Goal: Feedback & Contribution: Submit feedback/report problem

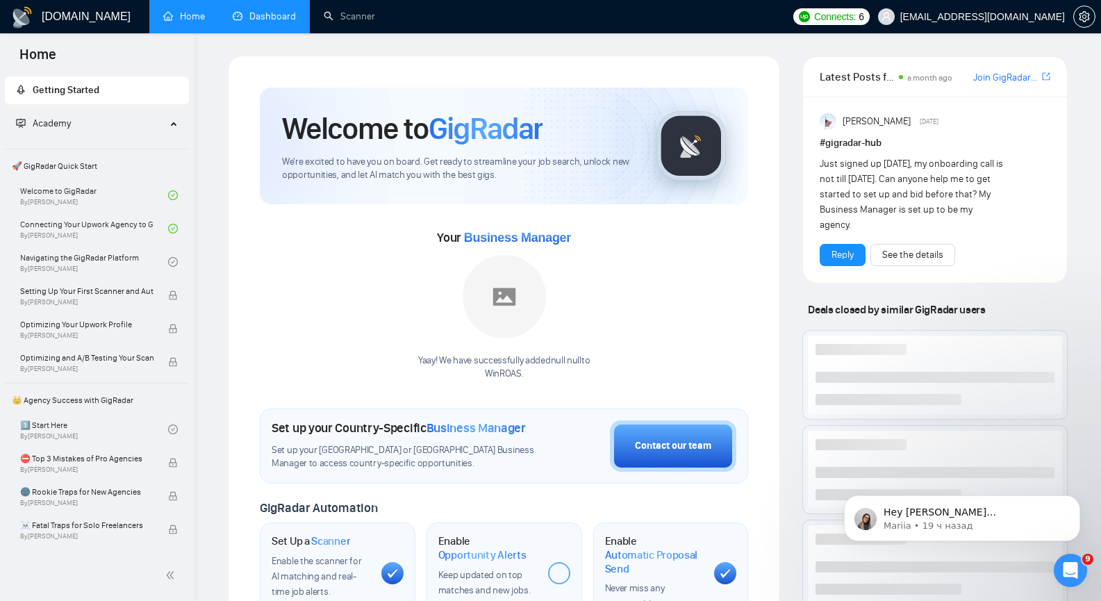
click at [247, 12] on link "Dashboard" at bounding box center [264, 16] width 63 height 12
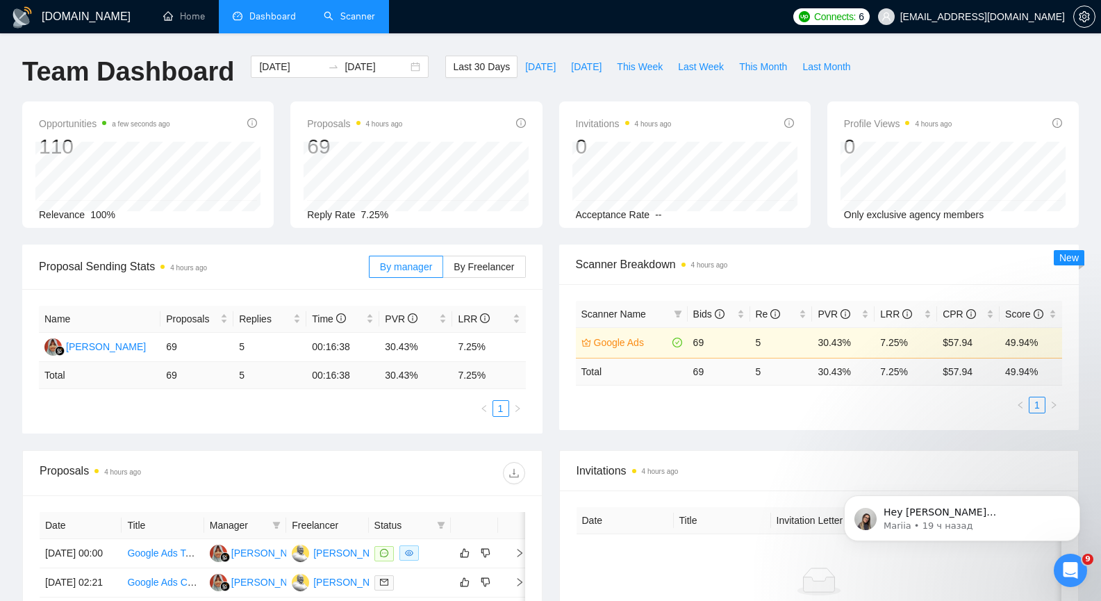
click at [365, 22] on link "Scanner" at bounding box center [349, 16] width 51 height 12
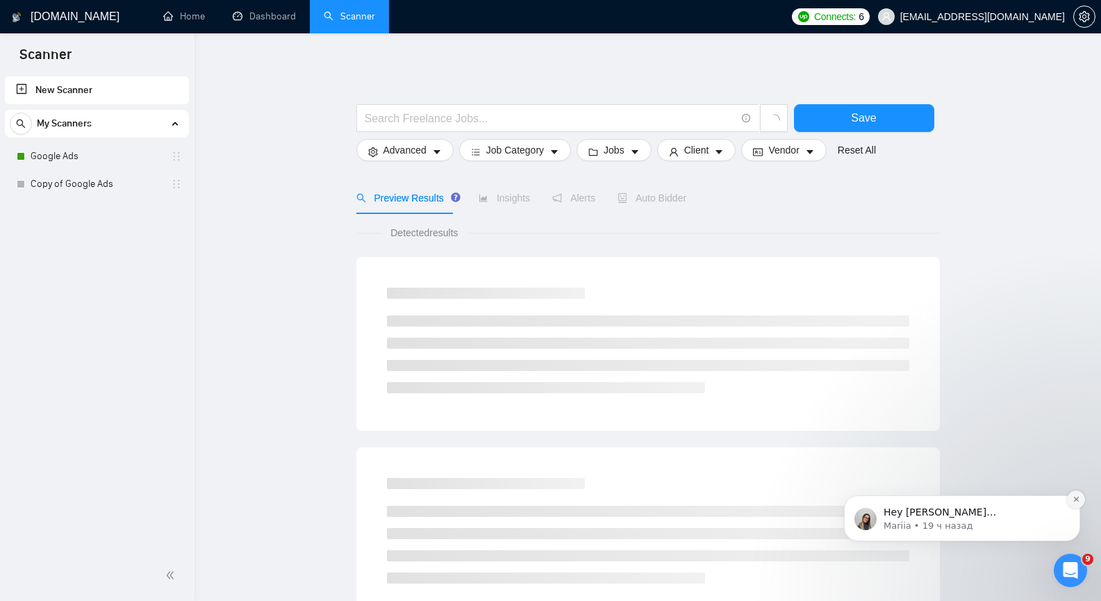
click at [1076, 500] on icon "Dismiss notification" at bounding box center [1075, 499] width 5 height 5
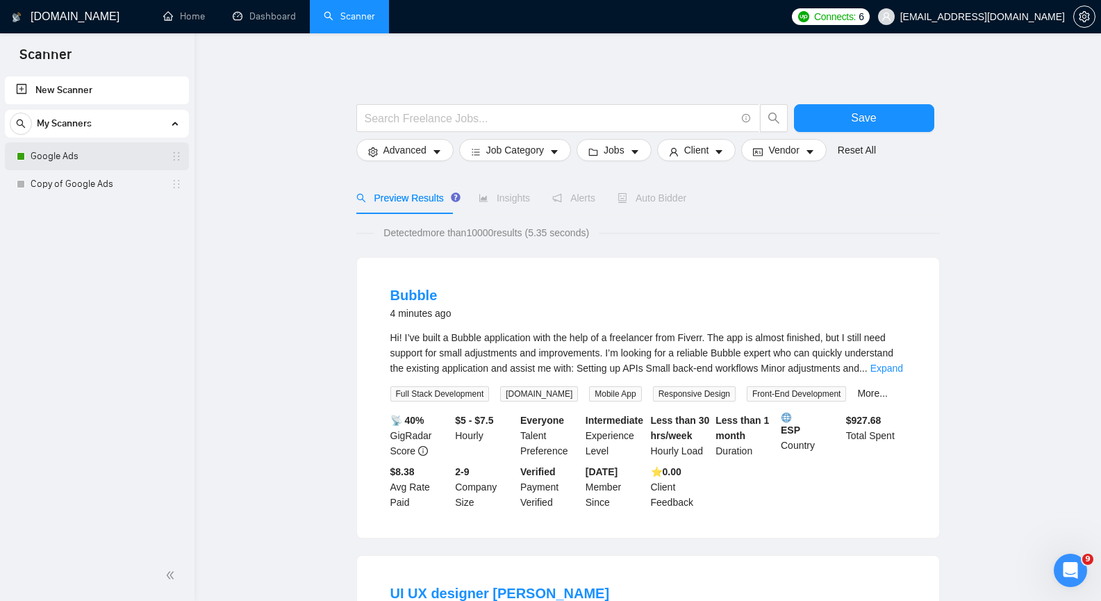
click at [66, 151] on link "Google Ads" at bounding box center [97, 156] width 132 height 28
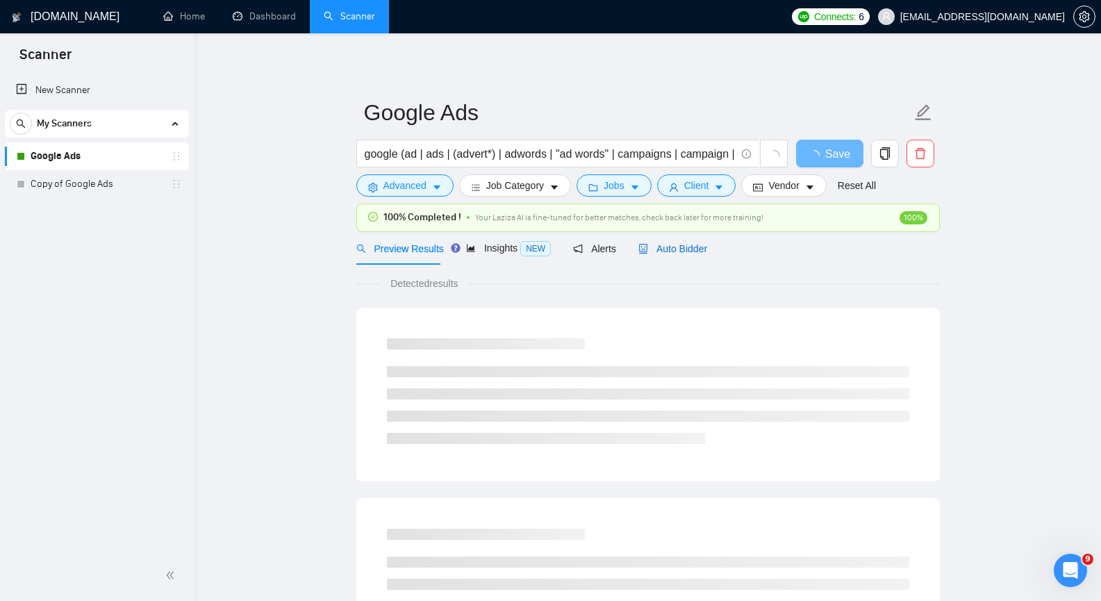
click at [679, 246] on span "Auto Bidder" at bounding box center [672, 248] width 69 height 11
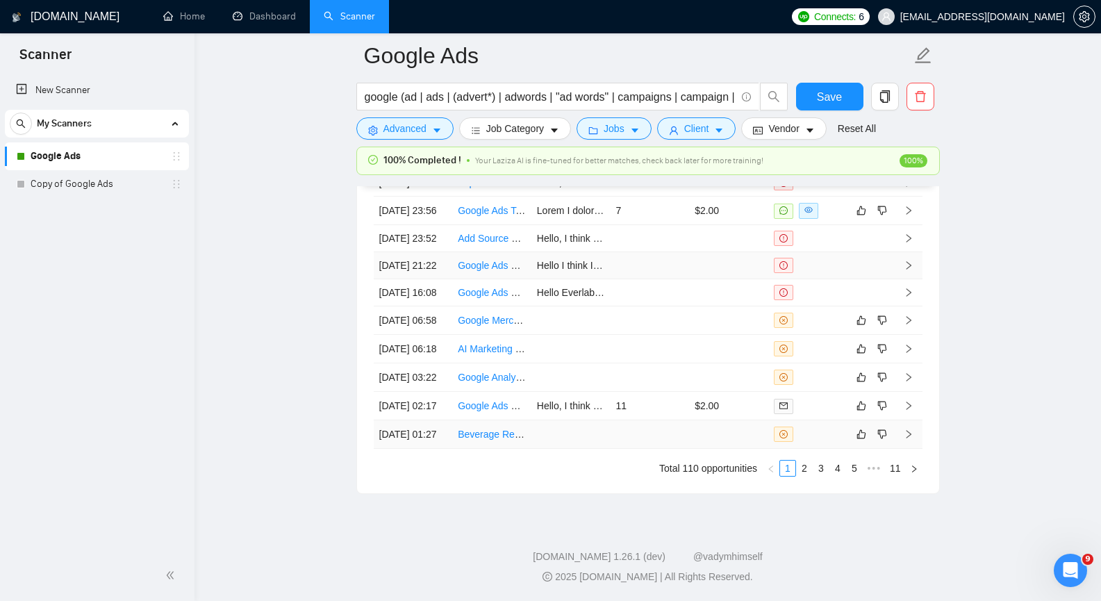
scroll to position [3706, 0]
click at [807, 471] on link "2" at bounding box center [804, 468] width 15 height 15
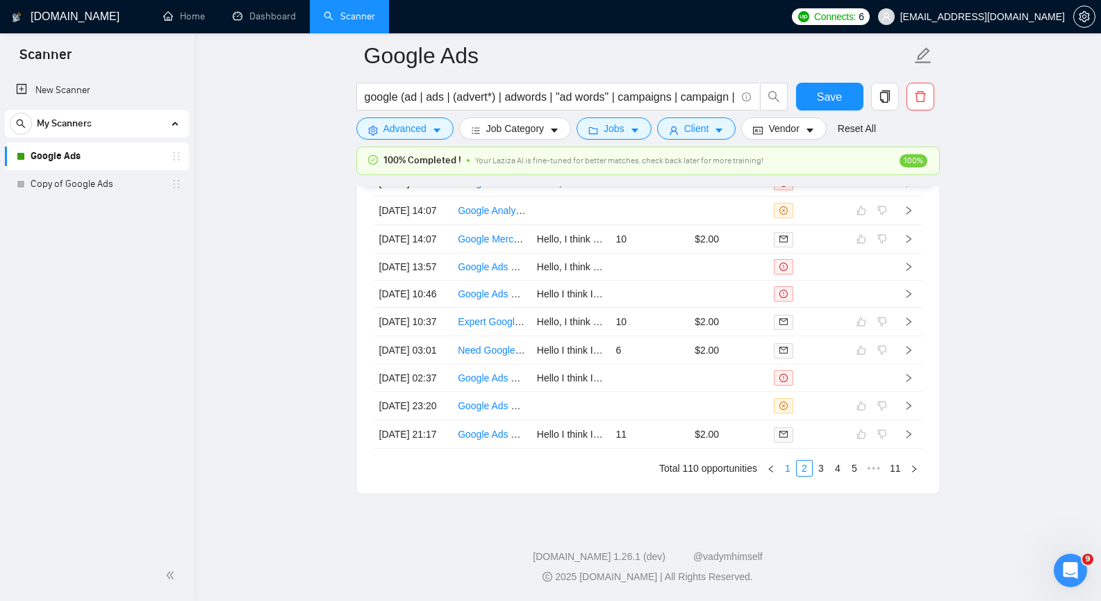
click at [789, 470] on link "1" at bounding box center [787, 468] width 15 height 15
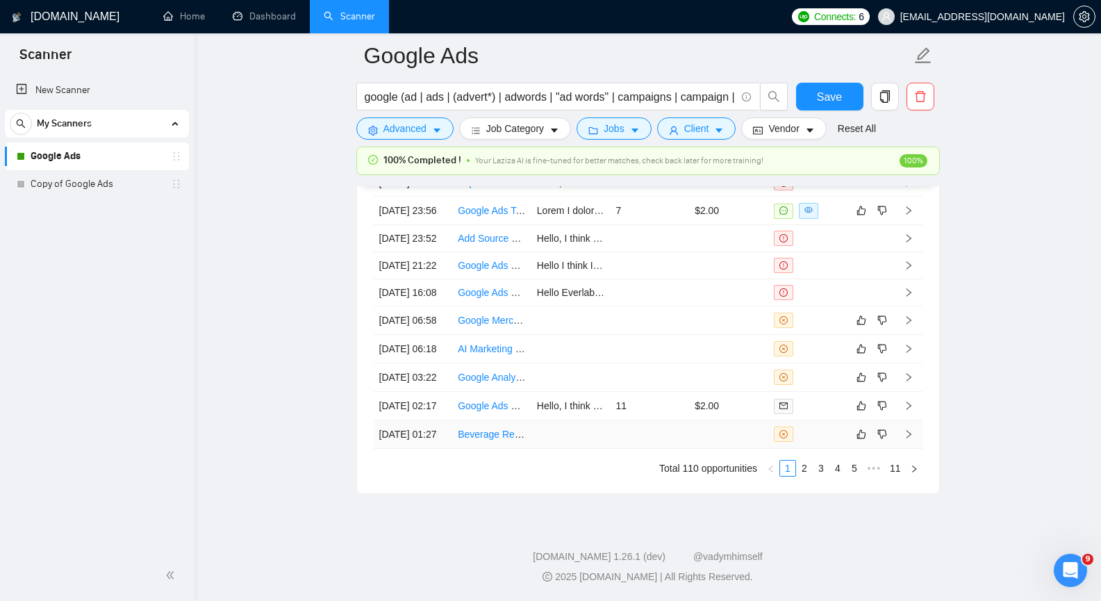
click at [908, 430] on icon "right" at bounding box center [908, 434] width 5 height 8
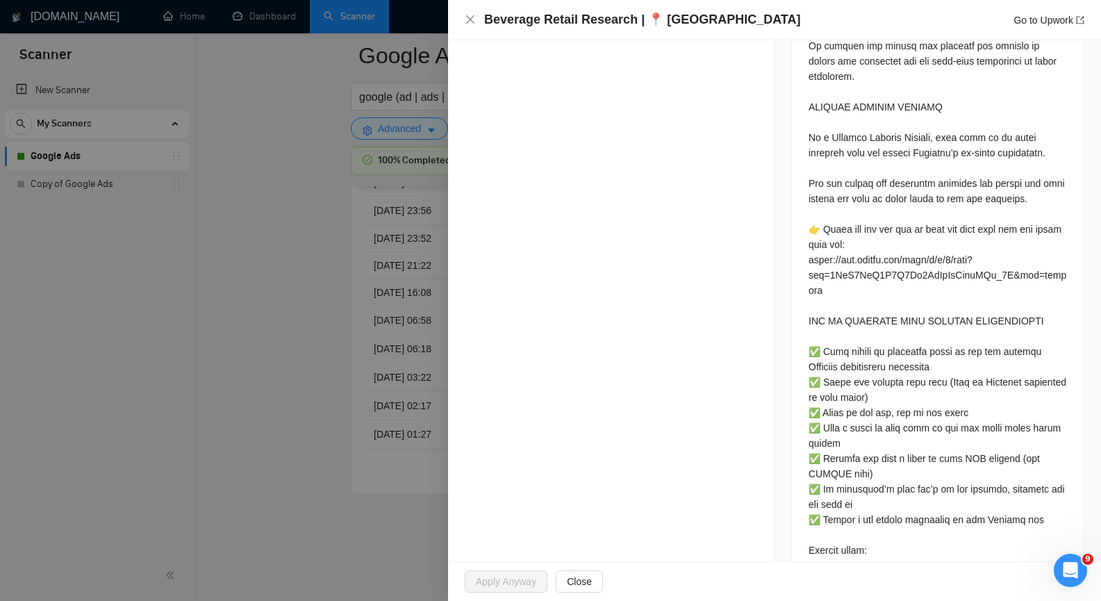
scroll to position [1181, 0]
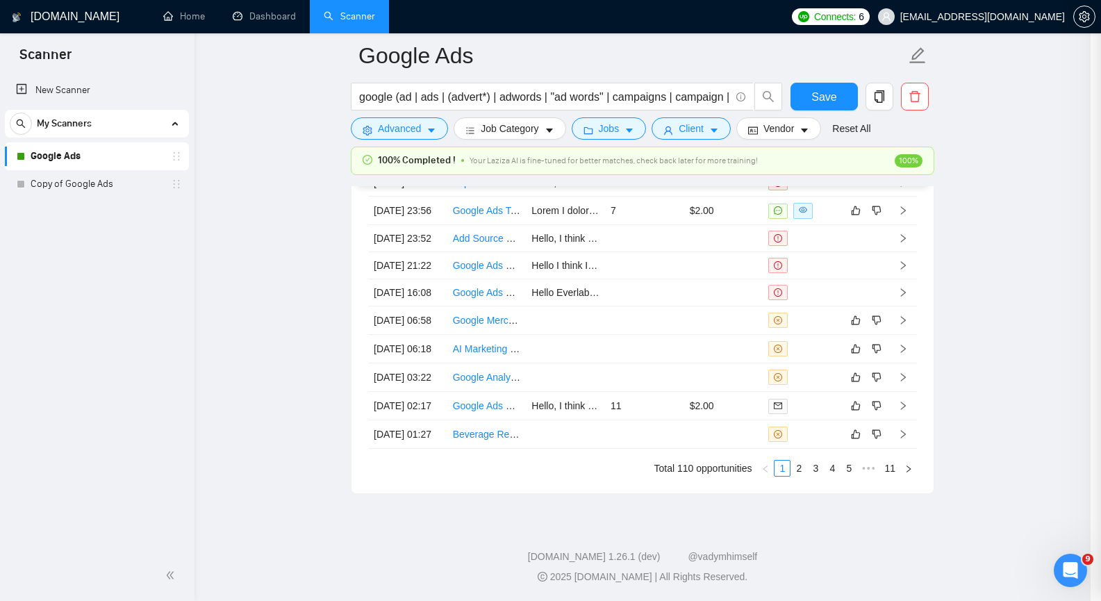
scroll to position [139, 0]
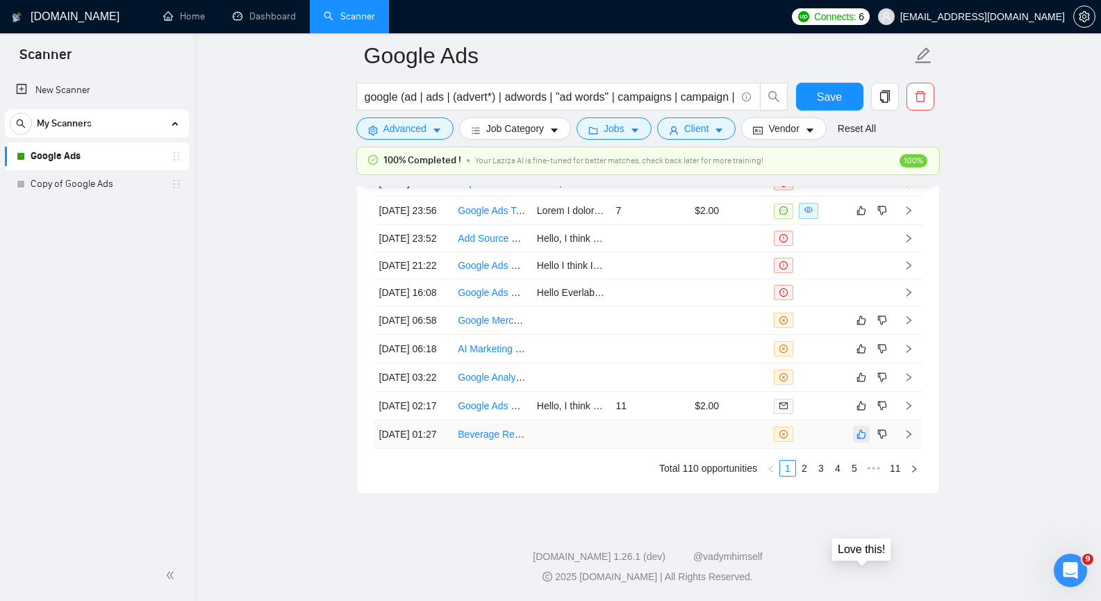
click at [855, 429] on button "button" at bounding box center [861, 434] width 17 height 17
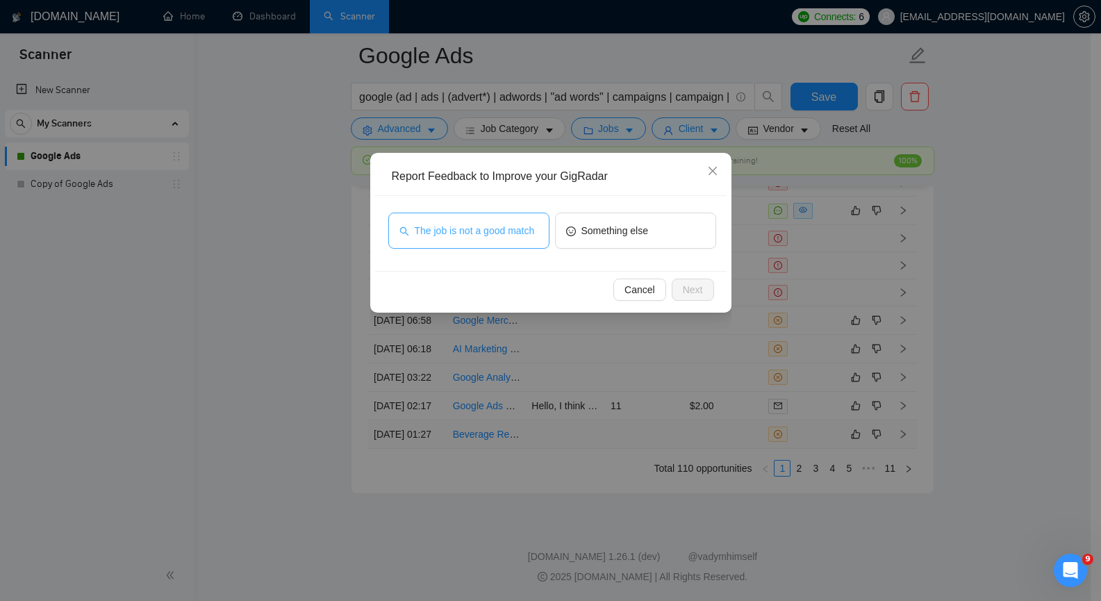
click at [488, 234] on span "The job is not a good match" at bounding box center [475, 230] width 120 height 15
click at [682, 283] on button "Next" at bounding box center [693, 290] width 42 height 22
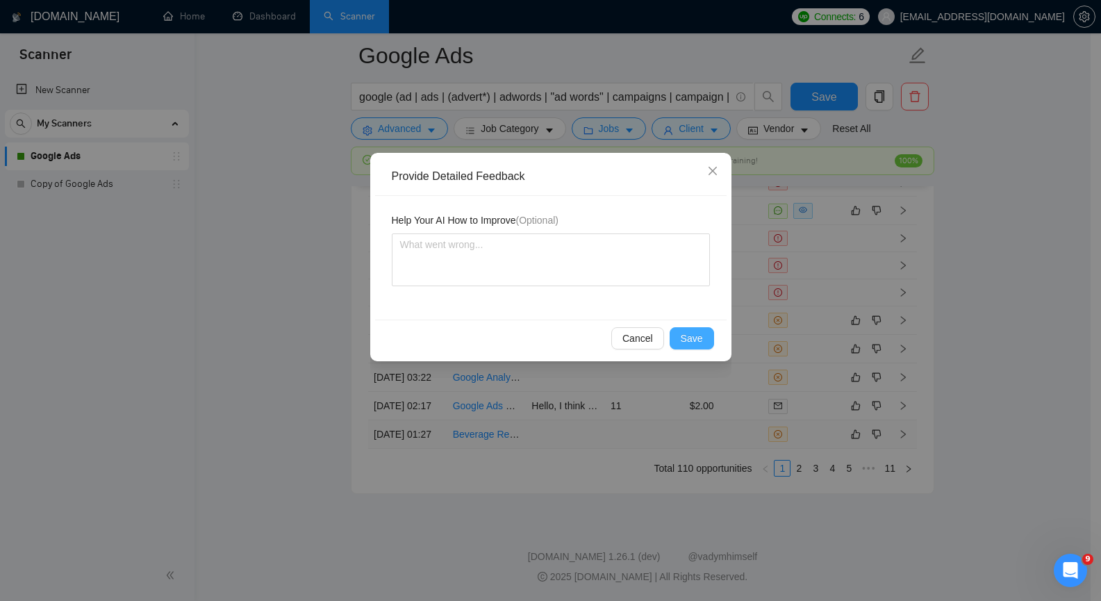
click at [684, 334] on span "Save" at bounding box center [692, 338] width 22 height 15
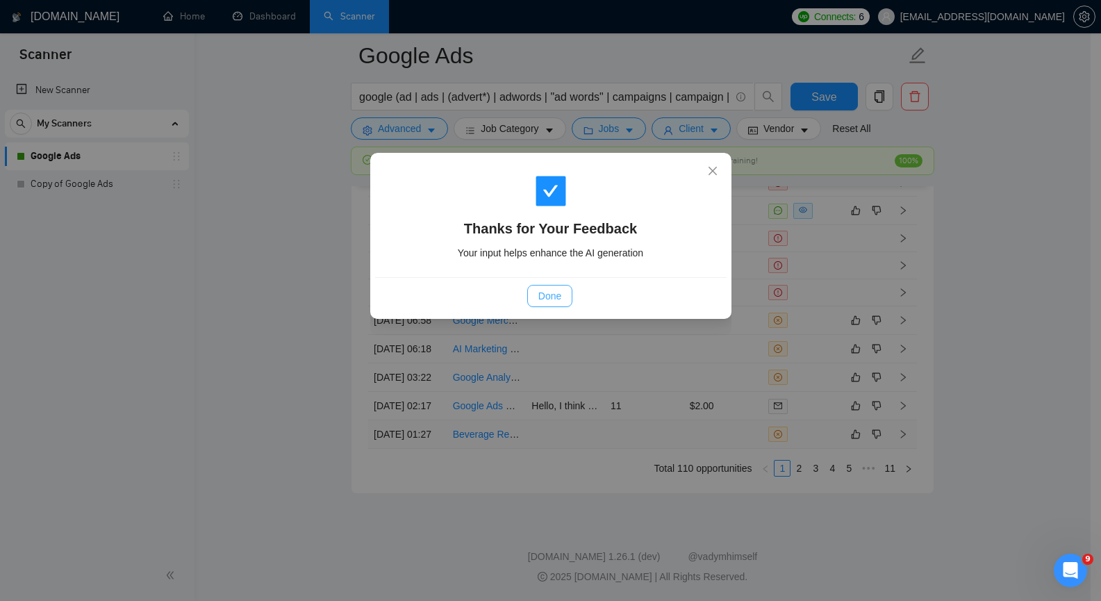
click at [528, 293] on button "Done" at bounding box center [549, 296] width 45 height 22
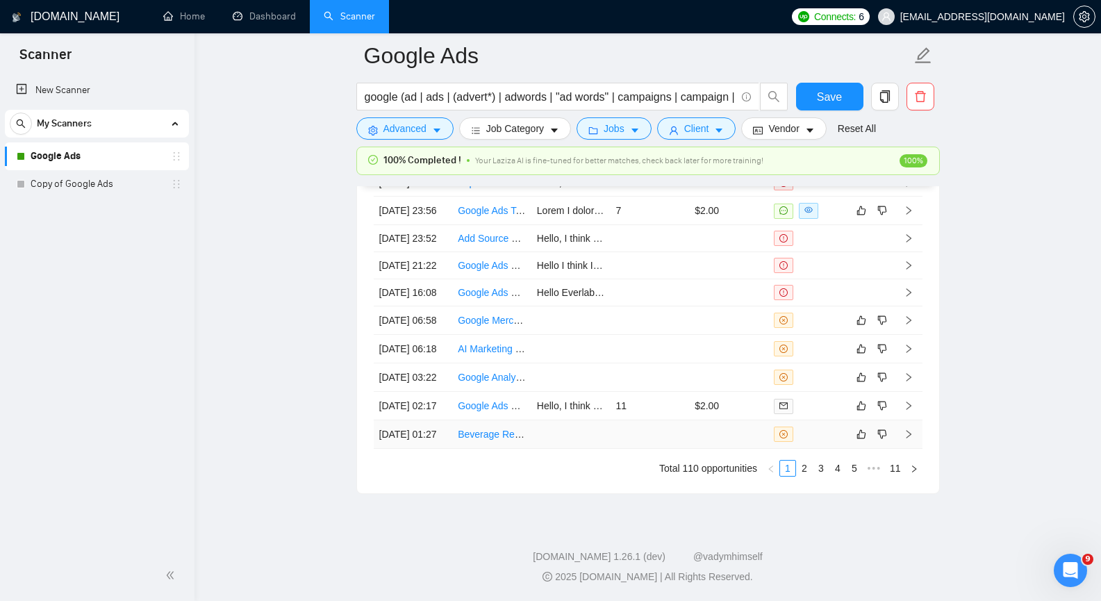
scroll to position [3564, 0]
click at [911, 429] on icon "right" at bounding box center [909, 434] width 10 height 10
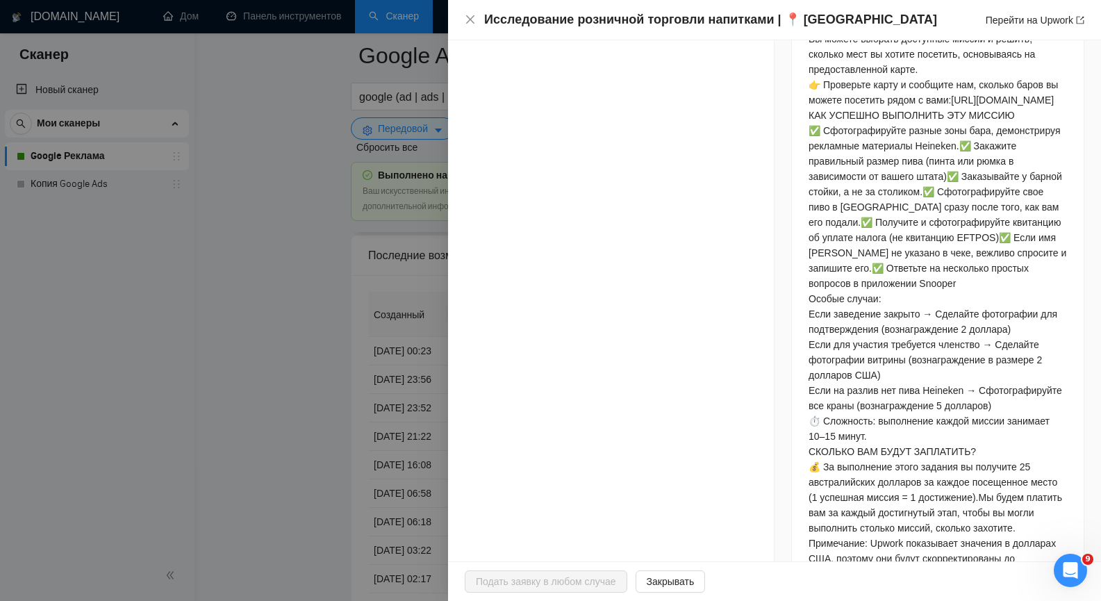
scroll to position [1320, 0]
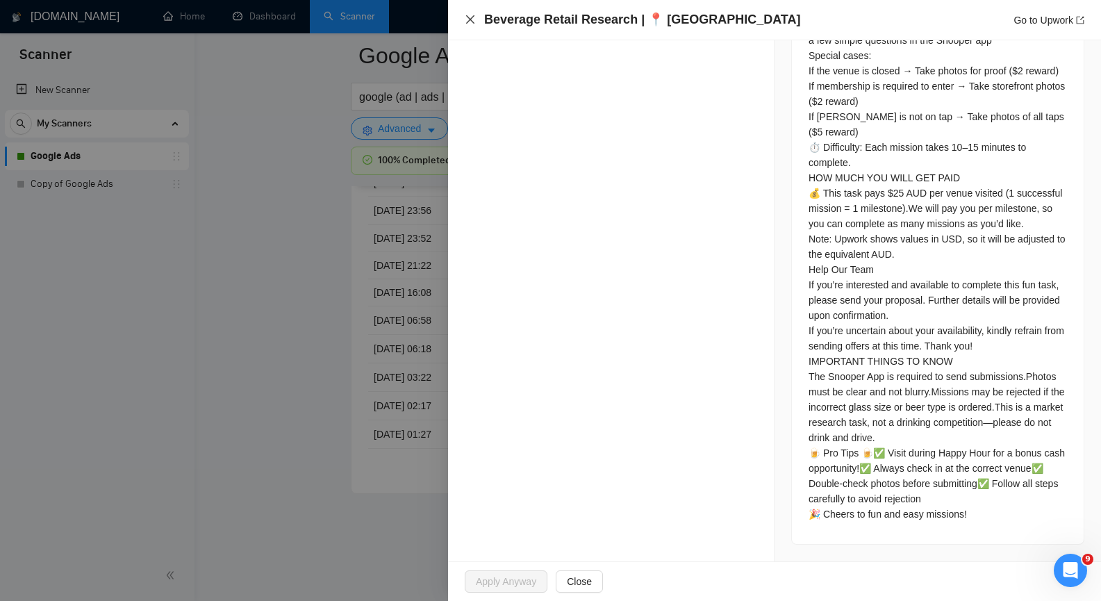
click at [471, 21] on icon "close" at bounding box center [470, 19] width 8 height 8
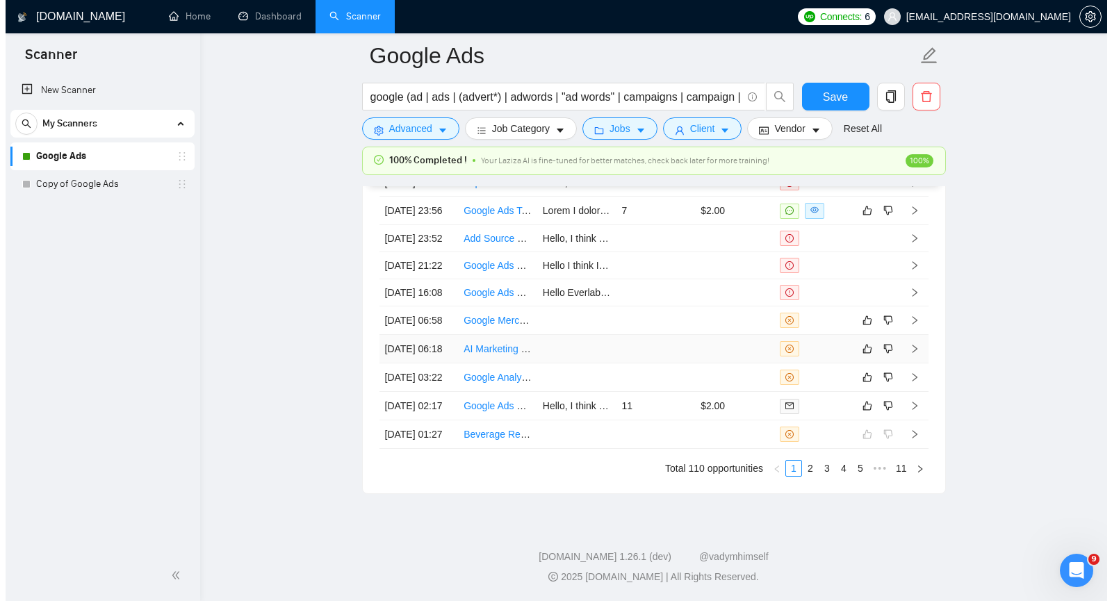
scroll to position [3706, 0]
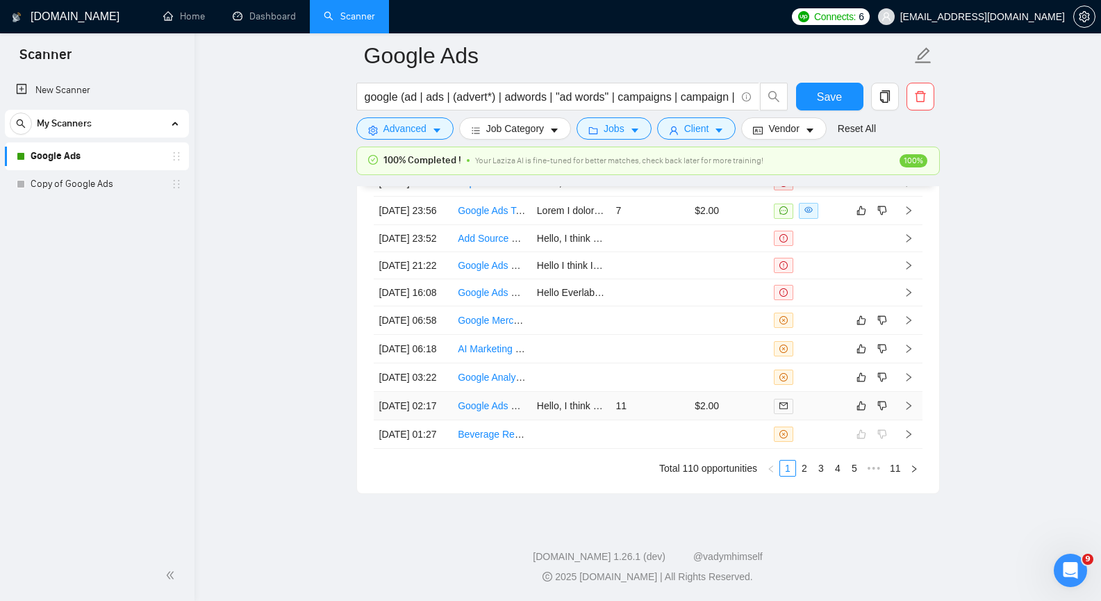
click at [908, 401] on icon "right" at bounding box center [909, 406] width 10 height 10
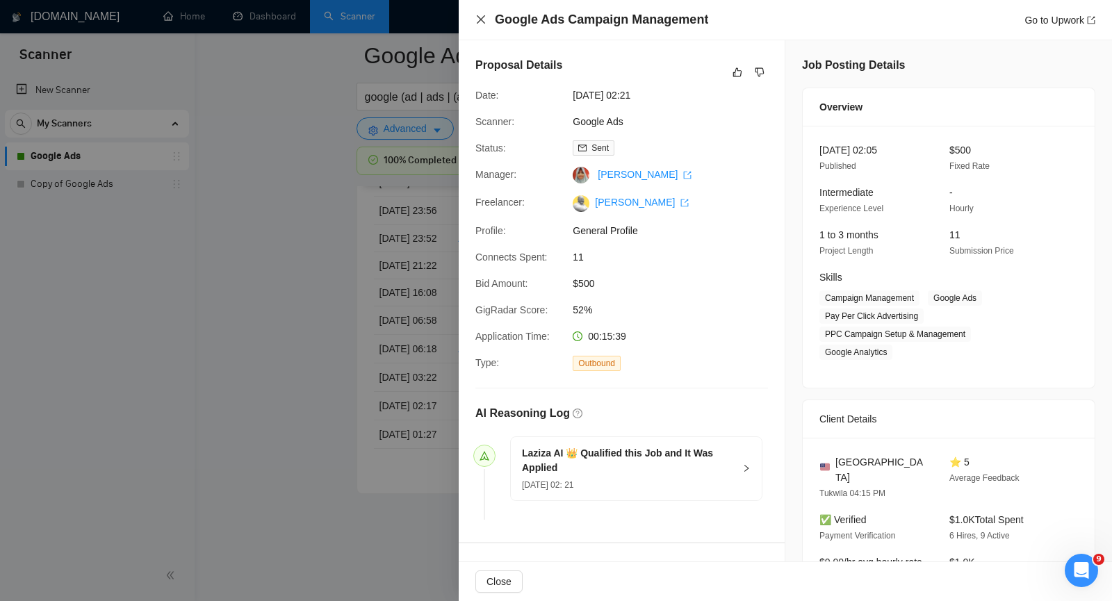
click at [482, 21] on icon "close" at bounding box center [481, 19] width 8 height 8
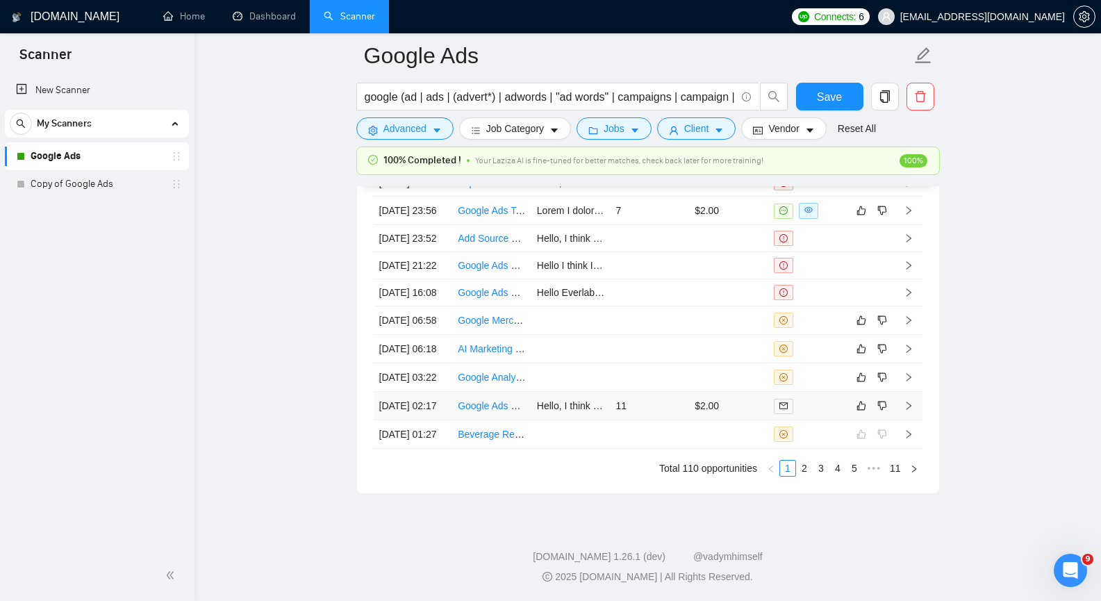
click at [911, 401] on icon "right" at bounding box center [909, 406] width 10 height 10
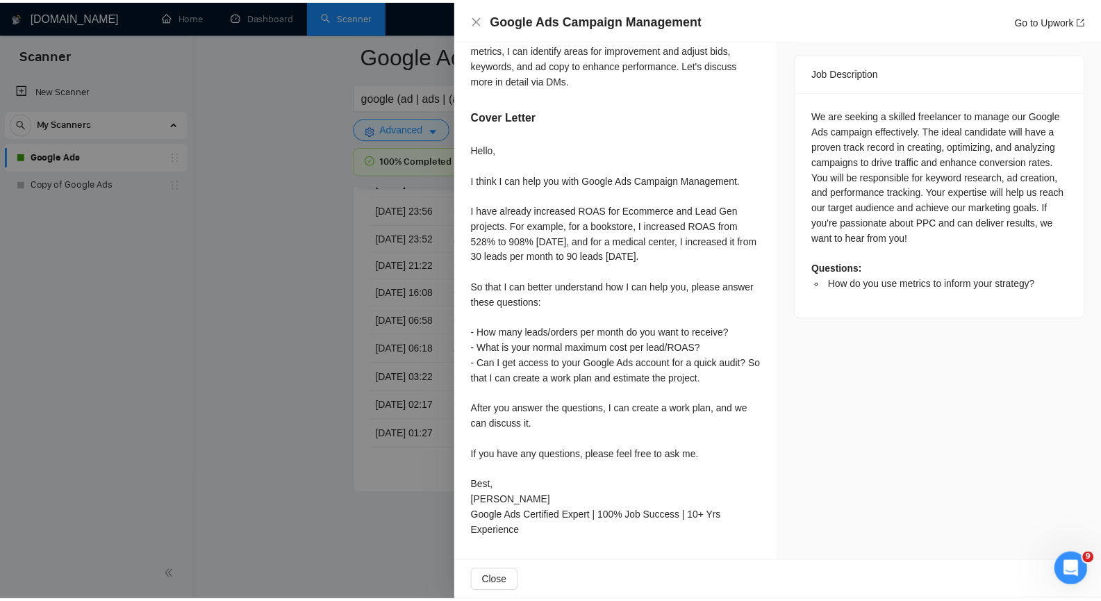
scroll to position [603, 0]
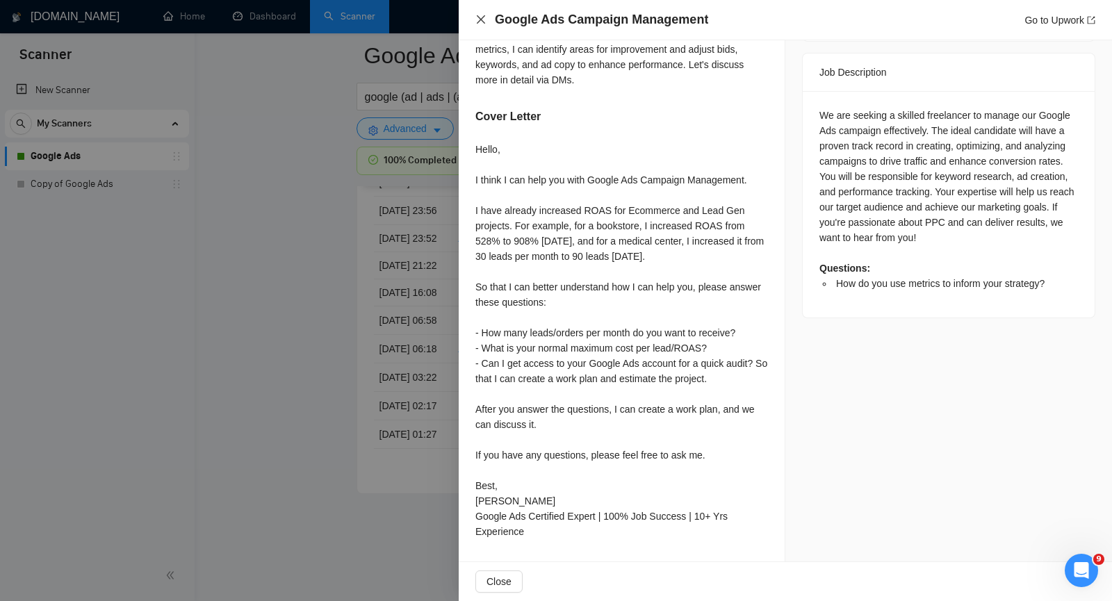
click at [478, 17] on icon "close" at bounding box center [481, 19] width 8 height 8
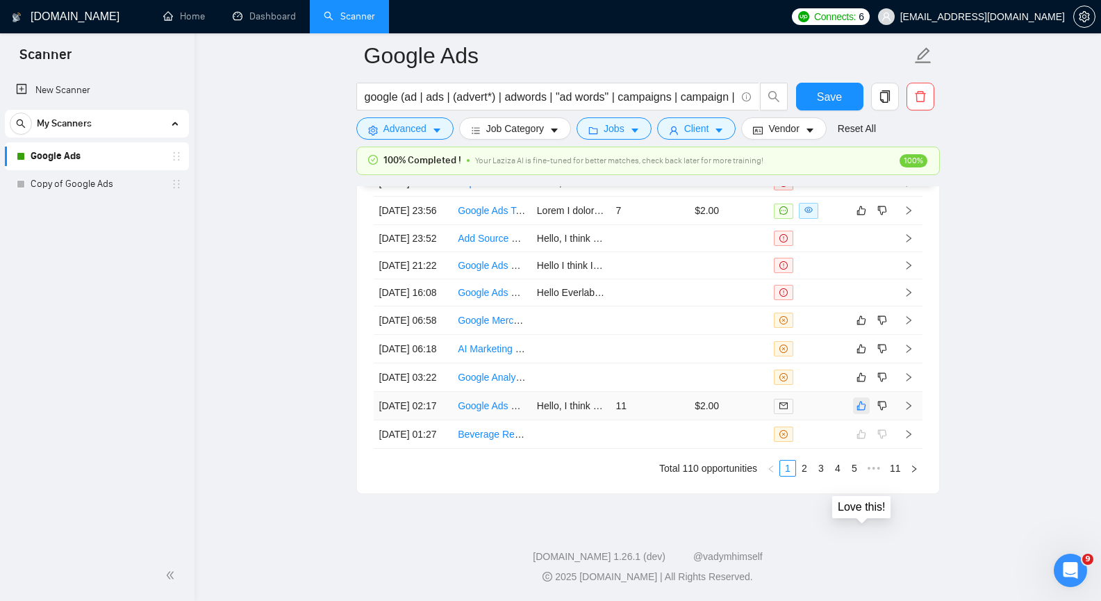
click at [857, 400] on icon "like" at bounding box center [862, 405] width 10 height 11
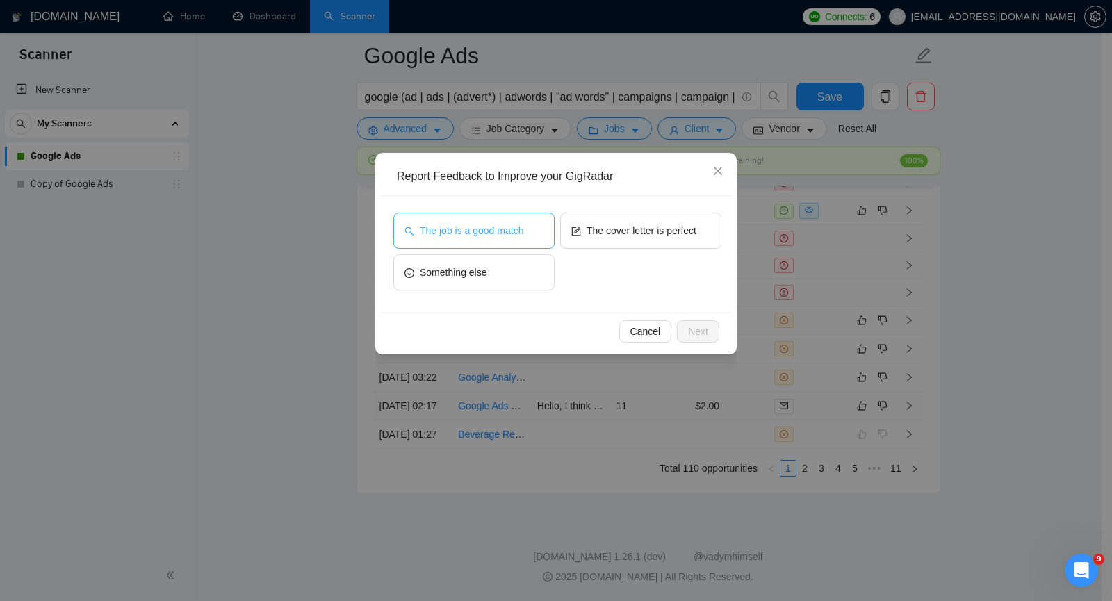
drag, startPoint x: 494, startPoint y: 222, endPoint x: 520, endPoint y: 222, distance: 25.7
click at [494, 222] on button "The job is a good match" at bounding box center [473, 231] width 161 height 36
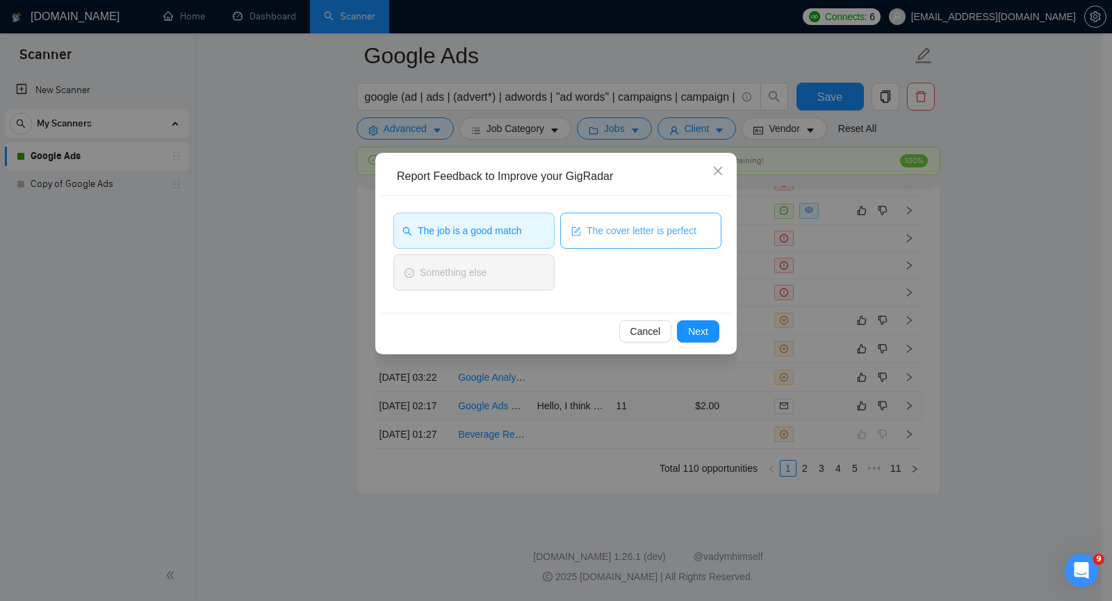
click at [602, 234] on span "The cover letter is perfect" at bounding box center [641, 230] width 110 height 15
click at [706, 333] on span "Next" at bounding box center [698, 331] width 20 height 15
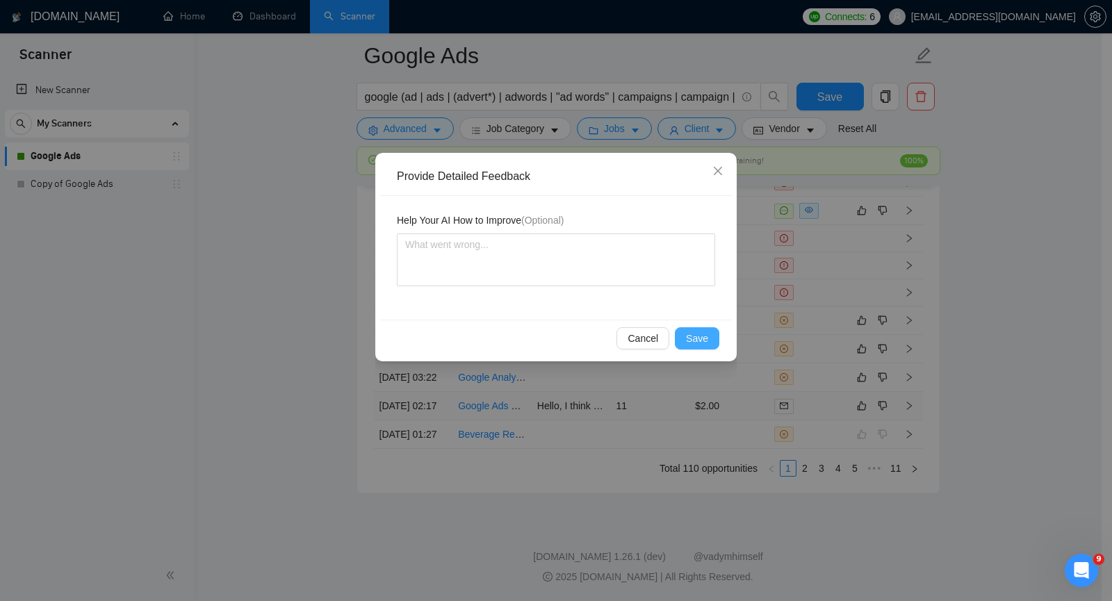
click at [705, 336] on span "Save" at bounding box center [697, 338] width 22 height 15
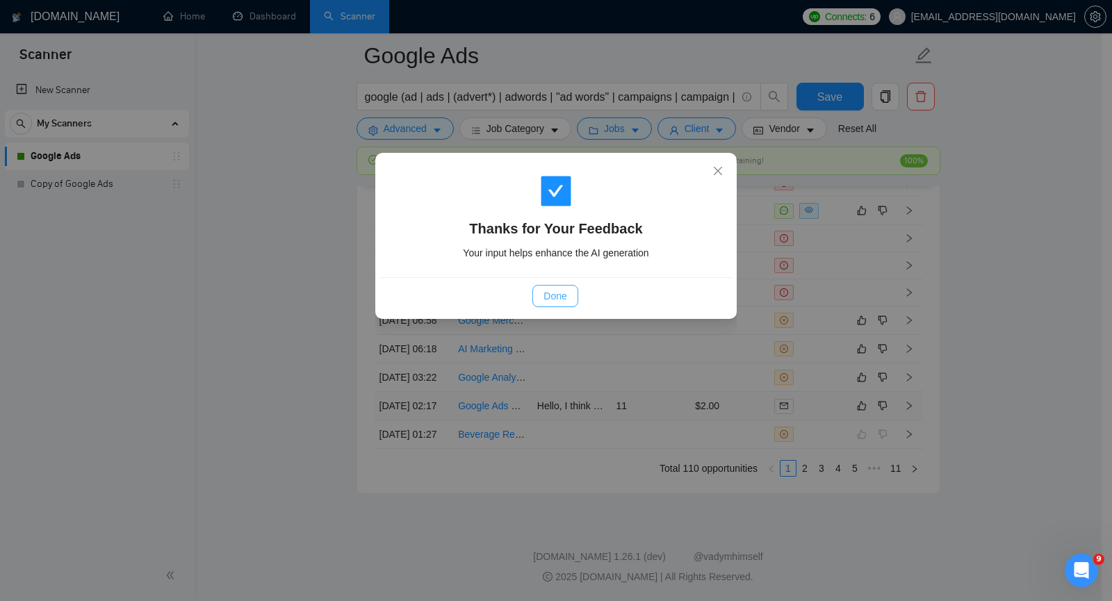
click at [559, 295] on span "Done" at bounding box center [554, 295] width 23 height 15
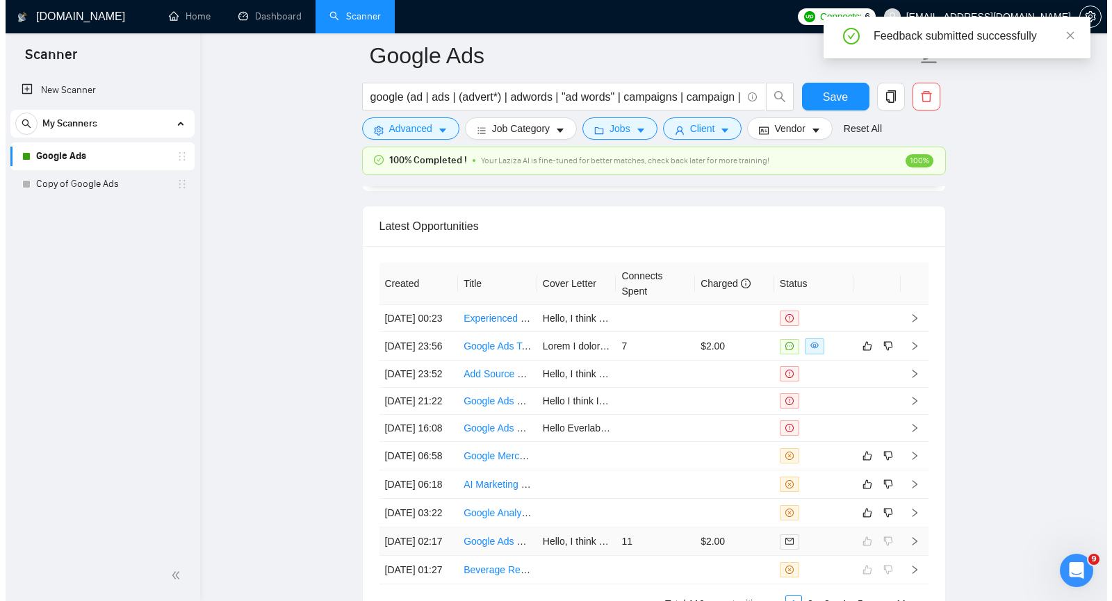
scroll to position [3425, 0]
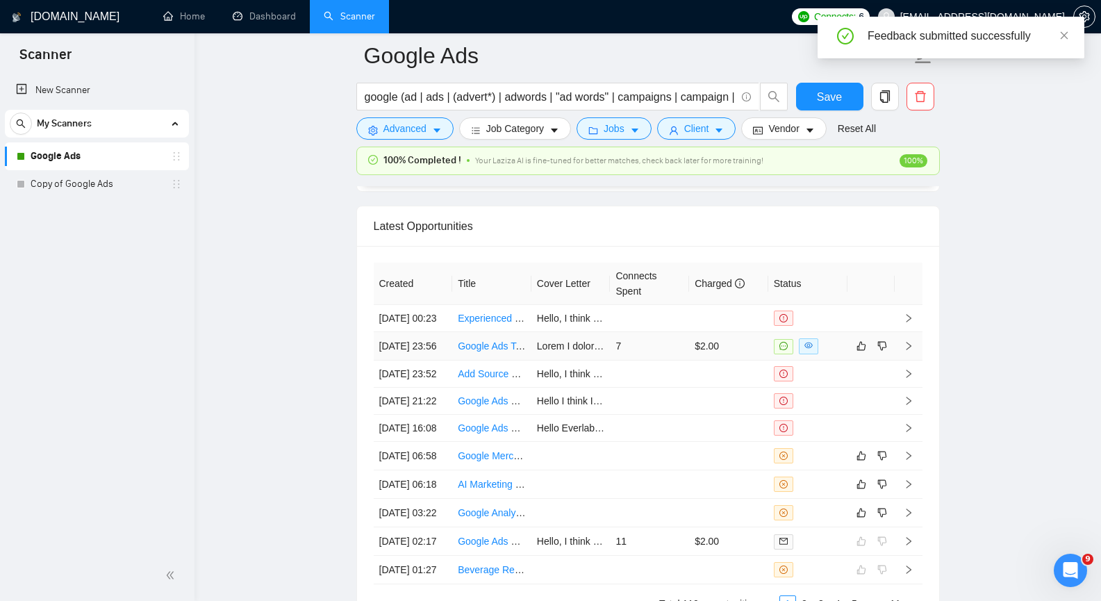
click at [909, 351] on icon "right" at bounding box center [909, 346] width 10 height 10
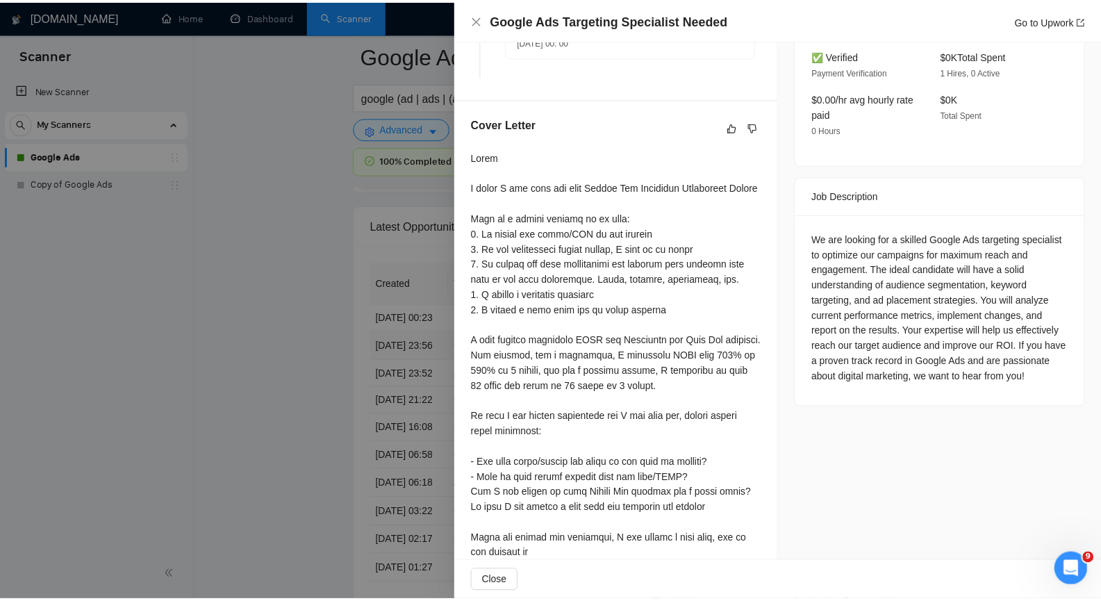
scroll to position [534, 0]
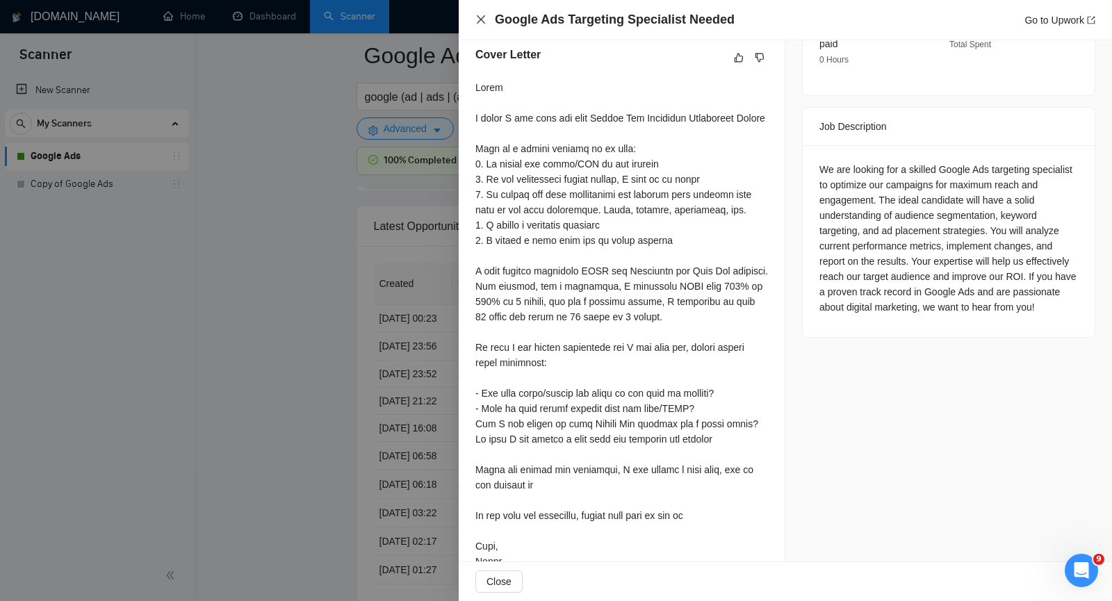
click at [479, 21] on icon "close" at bounding box center [481, 19] width 8 height 8
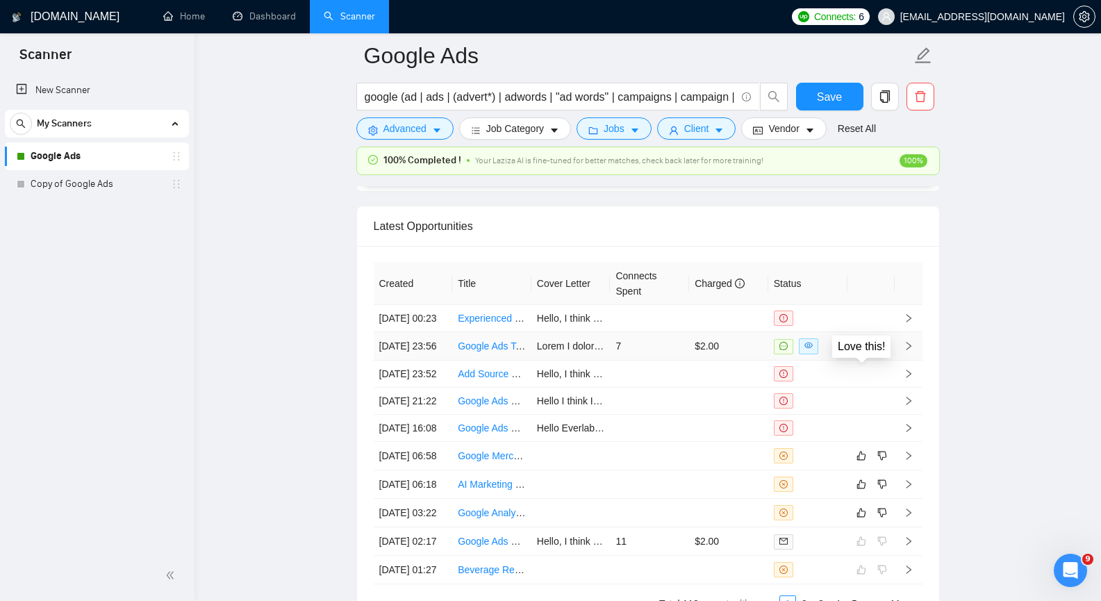
click at [857, 352] on icon "like" at bounding box center [862, 345] width 10 height 11
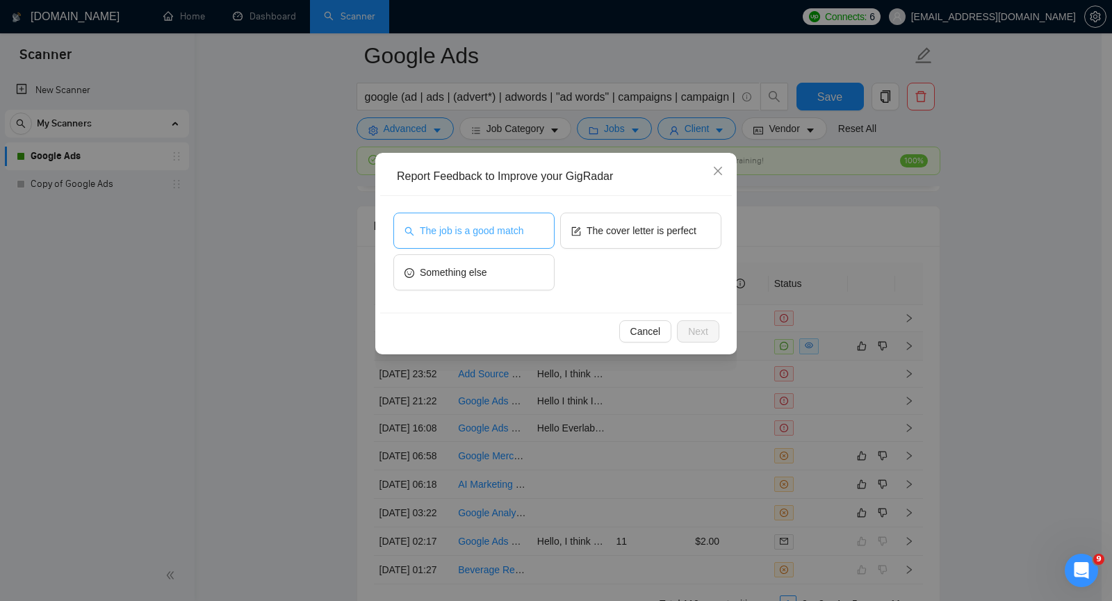
click at [493, 236] on span "The job is a good match" at bounding box center [472, 230] width 104 height 15
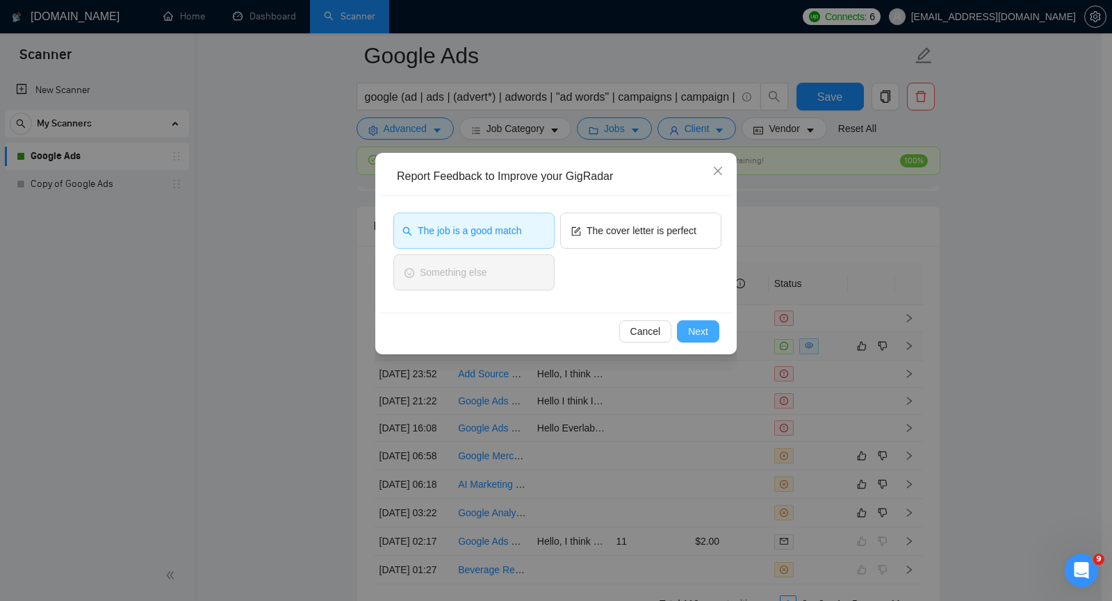
click at [709, 335] on button "Next" at bounding box center [698, 331] width 42 height 22
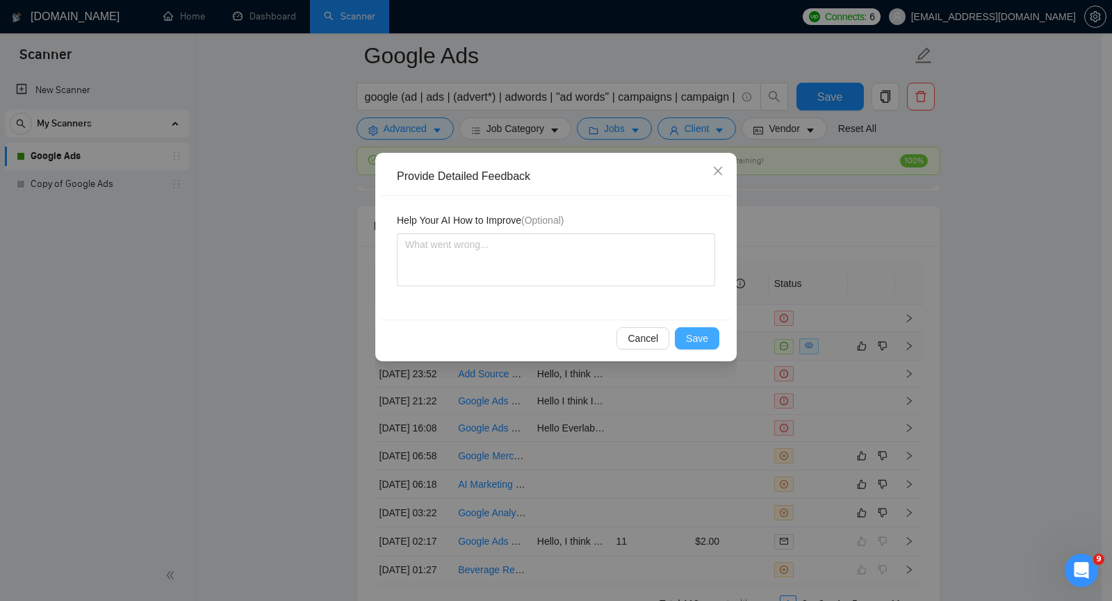
click at [709, 335] on button "Save" at bounding box center [697, 338] width 44 height 22
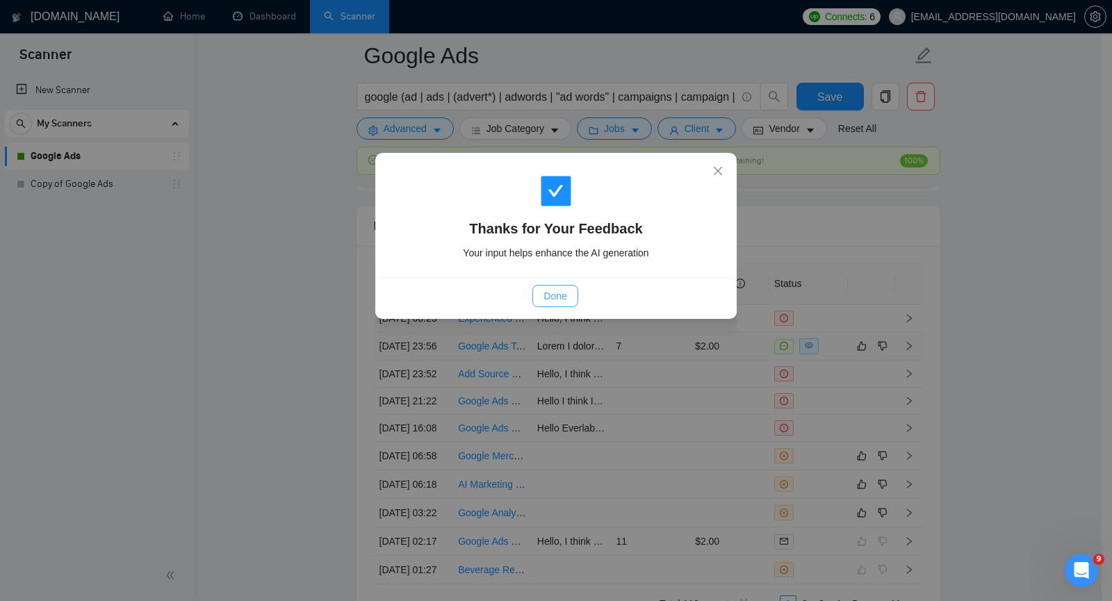
click at [548, 292] on span "Done" at bounding box center [554, 295] width 23 height 15
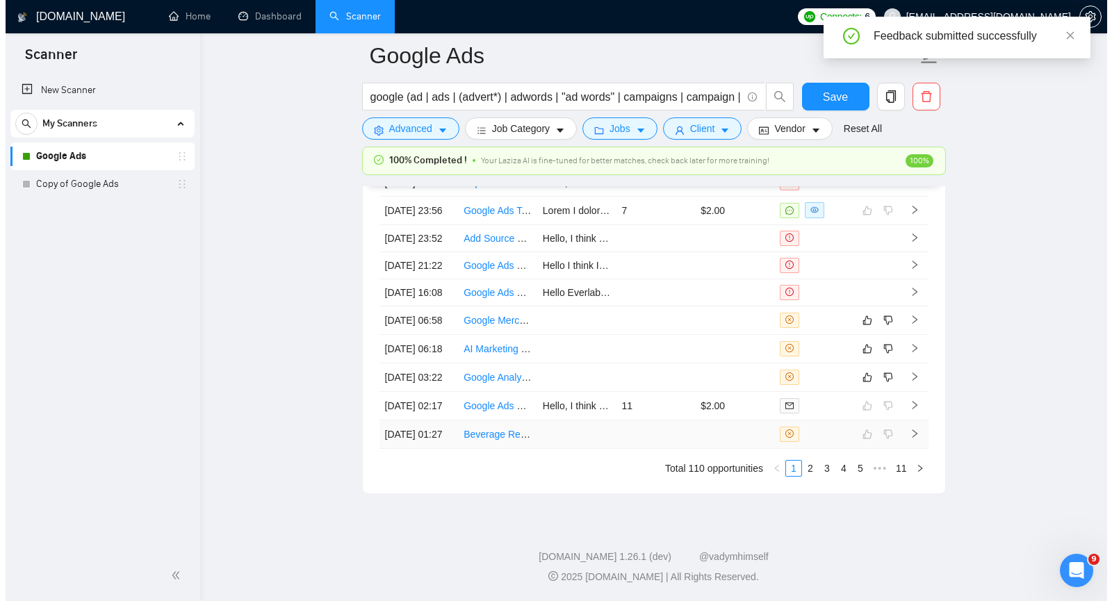
scroll to position [3564, 0]
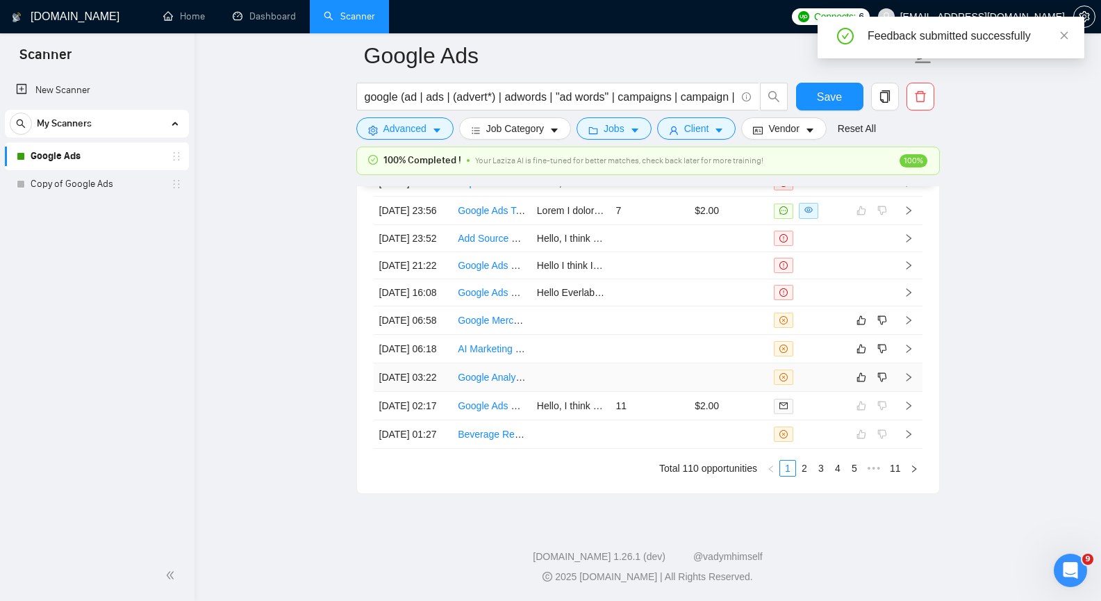
click at [909, 382] on icon "right" at bounding box center [909, 377] width 10 height 10
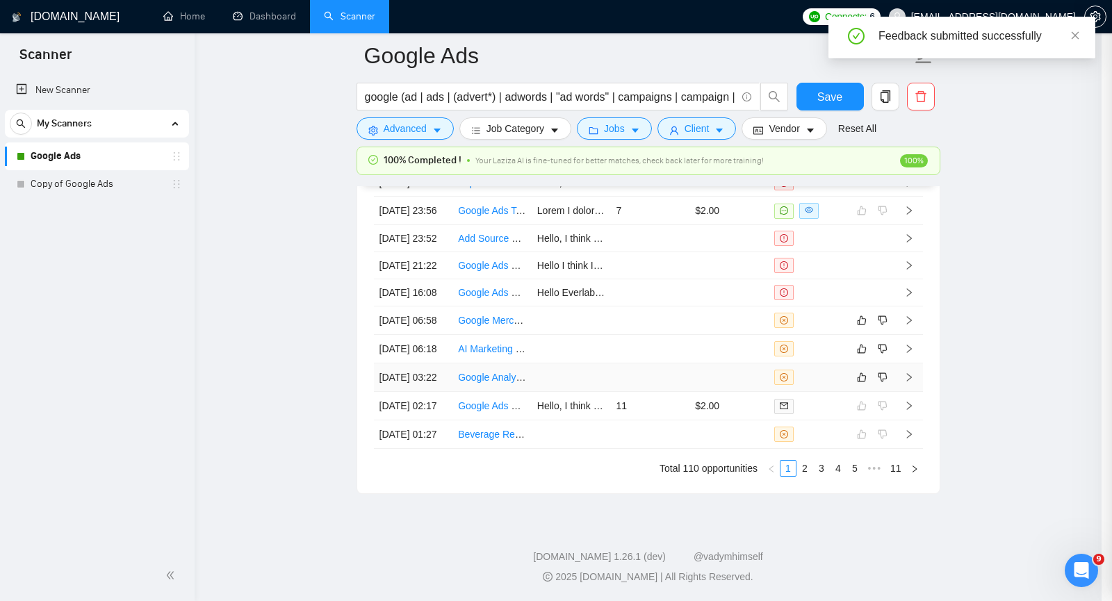
scroll to position [255, 0]
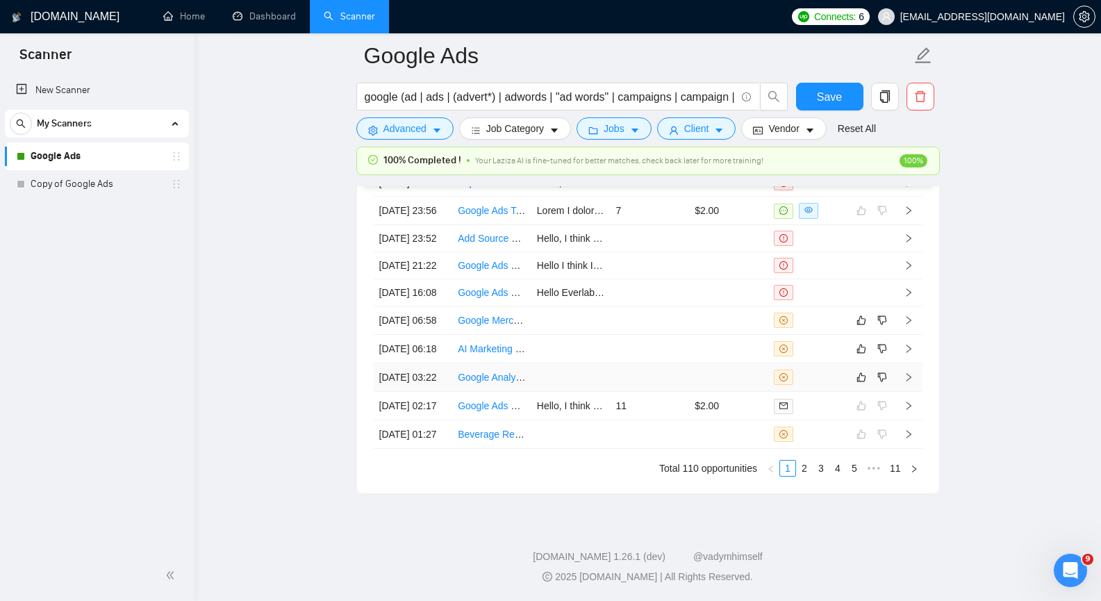
click at [909, 382] on icon "right" at bounding box center [909, 377] width 10 height 10
click at [864, 383] on icon "like" at bounding box center [862, 377] width 10 height 11
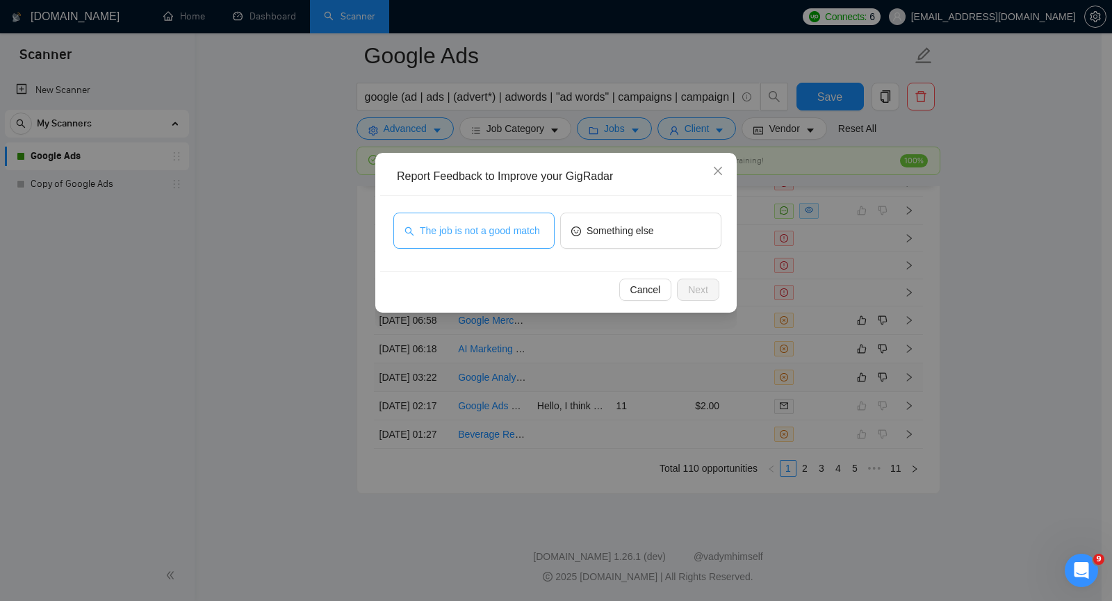
click at [455, 229] on span "The job is not a good match" at bounding box center [480, 230] width 120 height 15
click at [697, 287] on span "Next" at bounding box center [698, 289] width 20 height 15
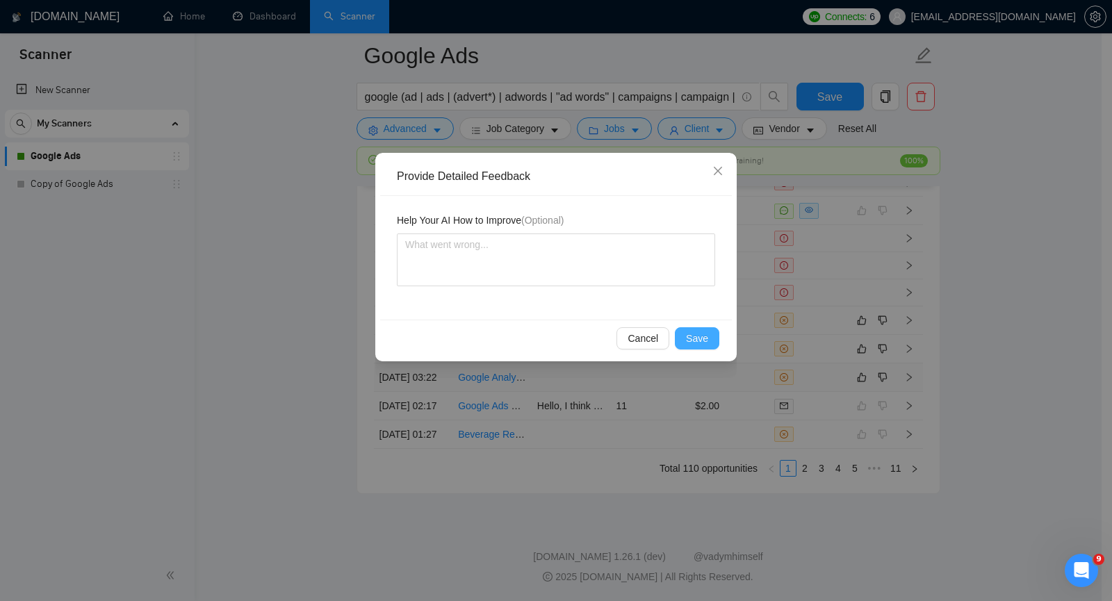
click at [695, 341] on span "Save" at bounding box center [697, 338] width 22 height 15
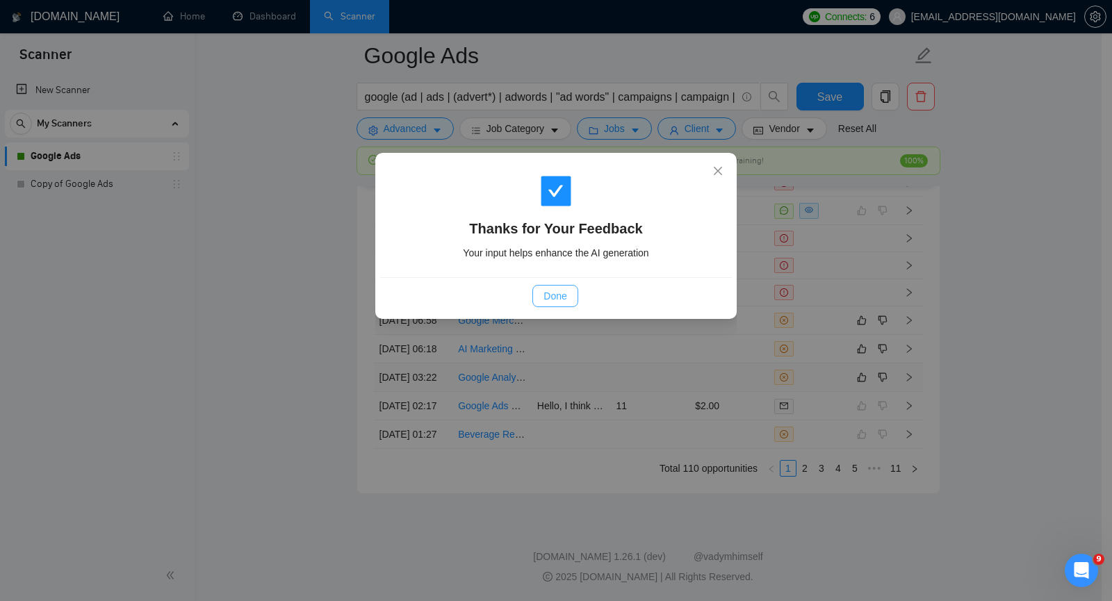
click at [555, 296] on span "Done" at bounding box center [554, 295] width 23 height 15
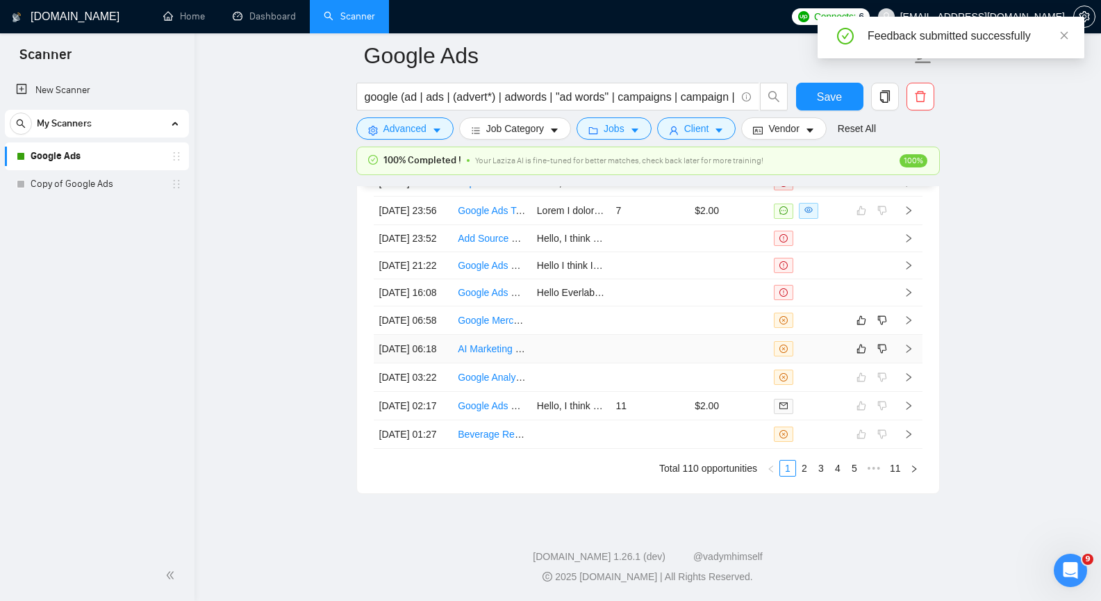
click at [907, 353] on icon "right" at bounding box center [908, 349] width 5 height 8
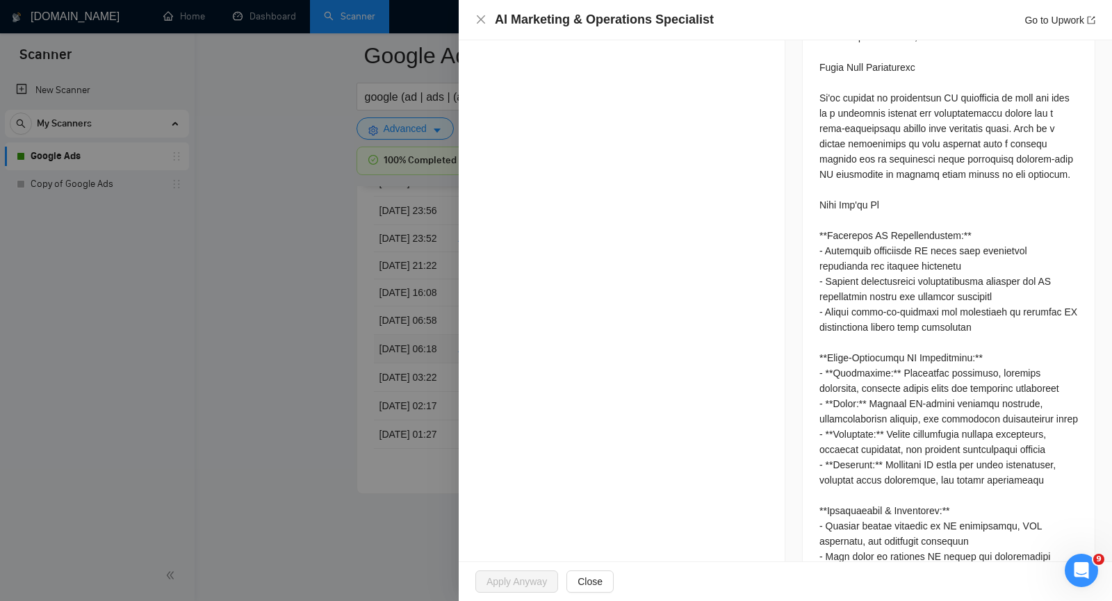
scroll to position [741, 0]
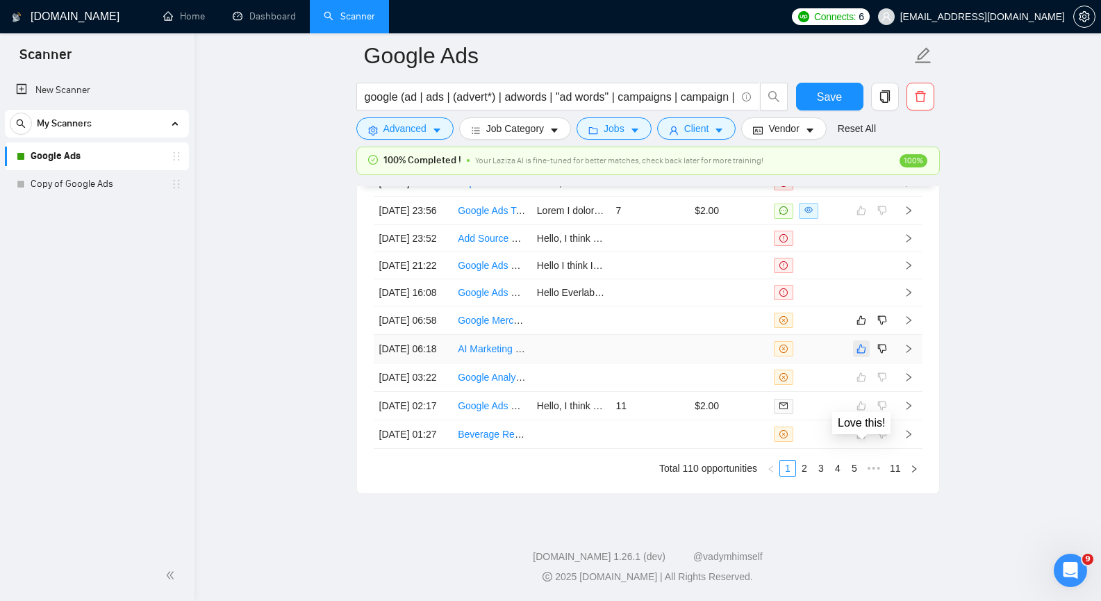
click at [861, 354] on icon "like" at bounding box center [862, 348] width 10 height 11
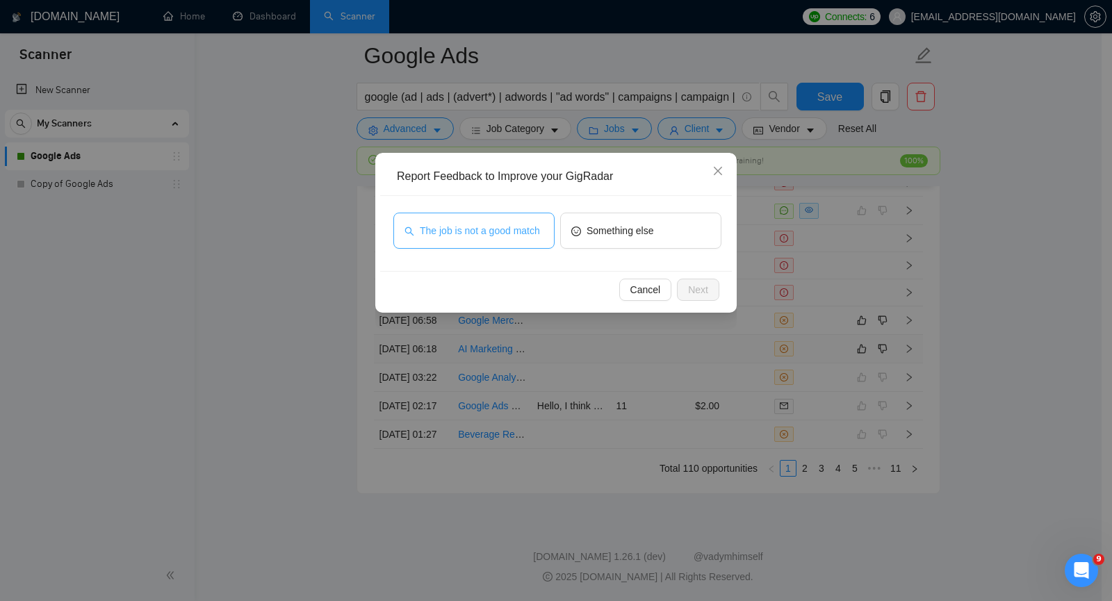
click at [511, 237] on span "The job is not a good match" at bounding box center [480, 230] width 120 height 15
click at [693, 291] on span "Next" at bounding box center [698, 289] width 20 height 15
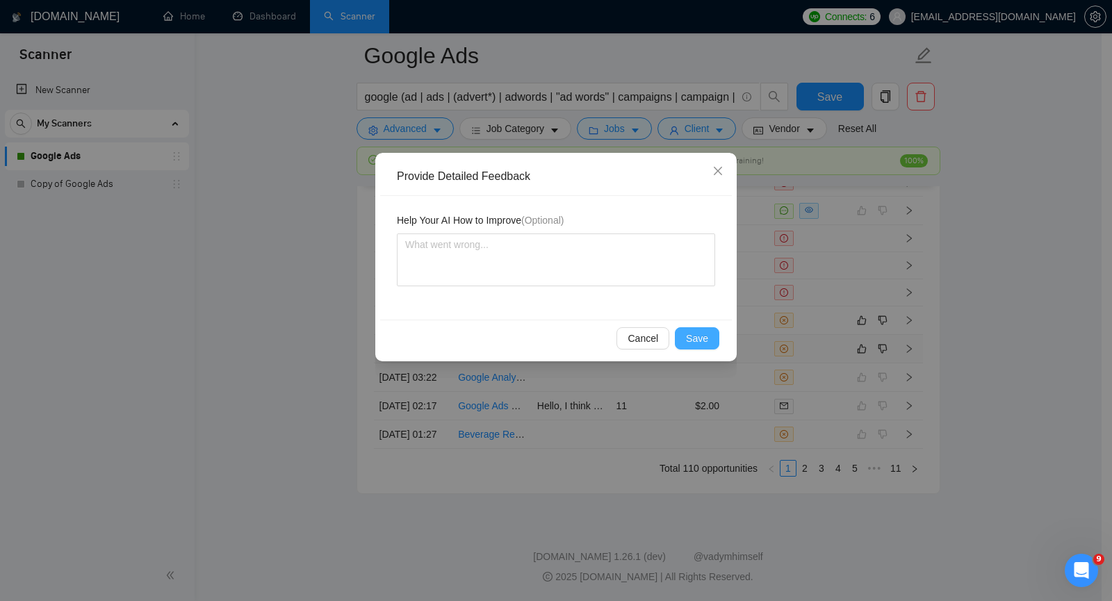
click at [704, 340] on span "Save" at bounding box center [697, 338] width 22 height 15
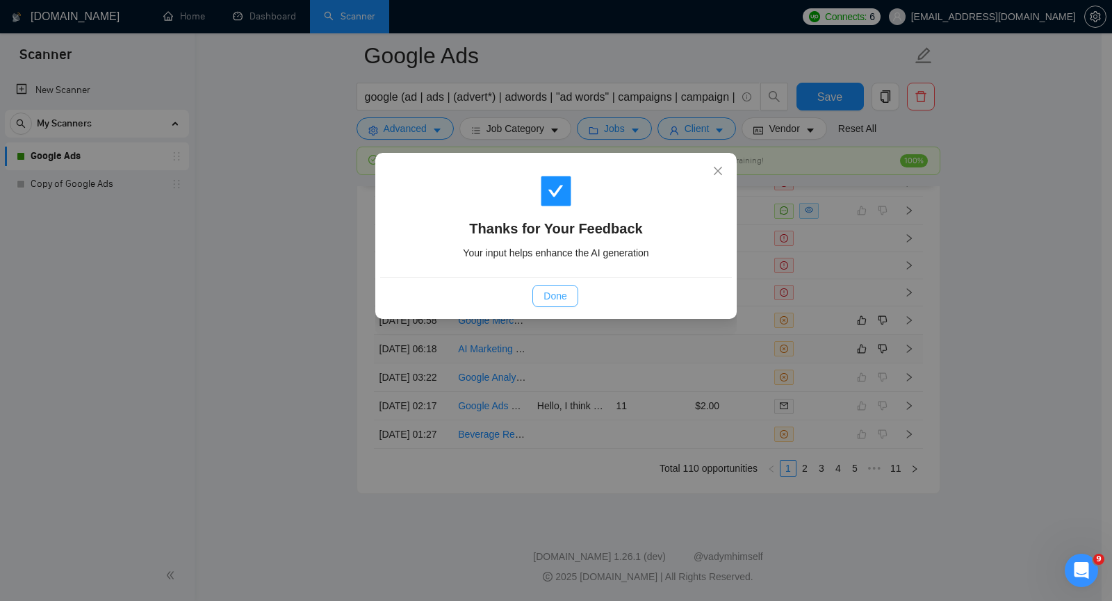
click at [561, 292] on span "Done" at bounding box center [554, 295] width 23 height 15
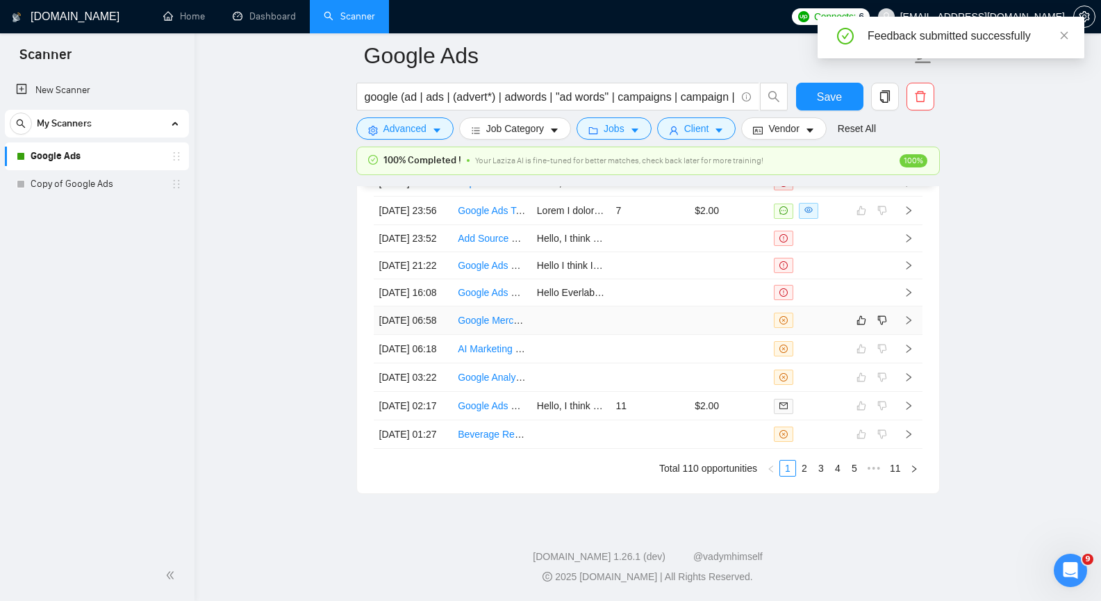
click at [907, 325] on icon "right" at bounding box center [909, 320] width 10 height 10
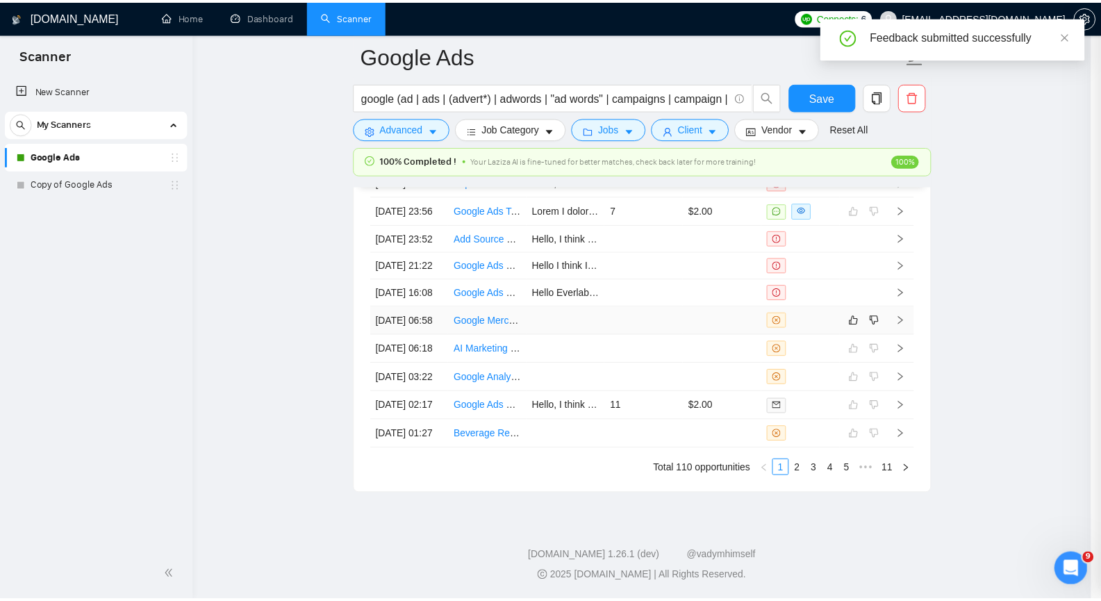
scroll to position [411, 0]
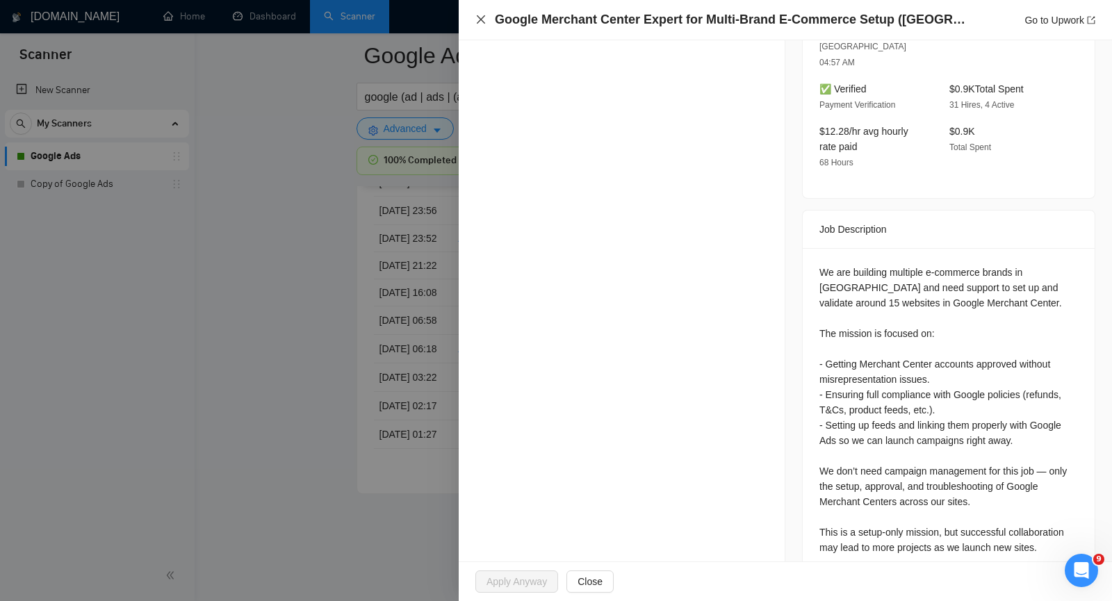
click at [480, 18] on icon "close" at bounding box center [480, 19] width 11 height 11
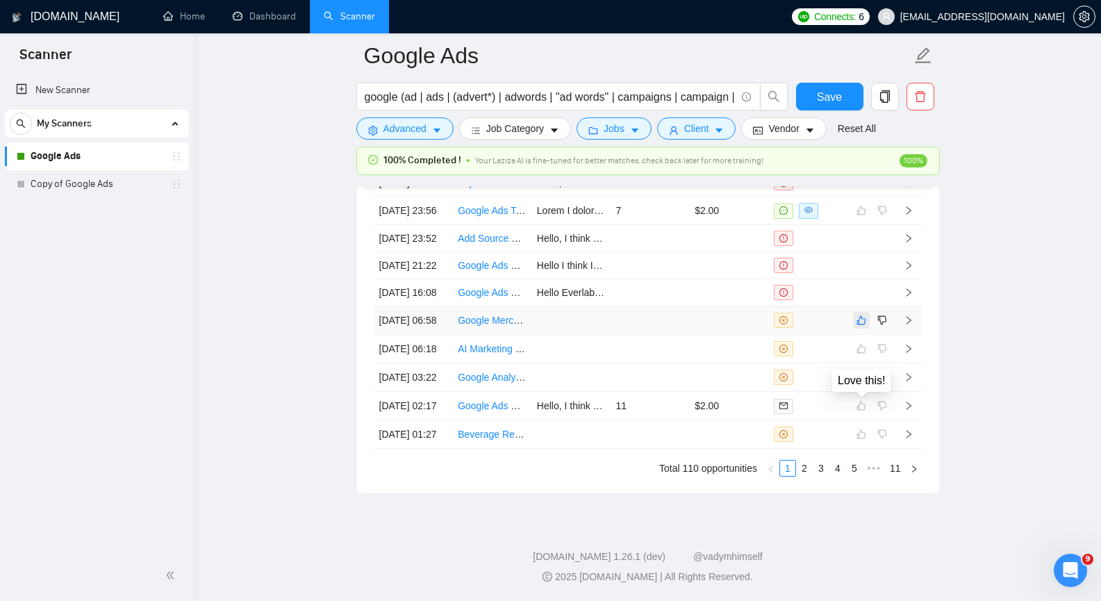
click at [863, 326] on icon "like" at bounding box center [862, 320] width 10 height 11
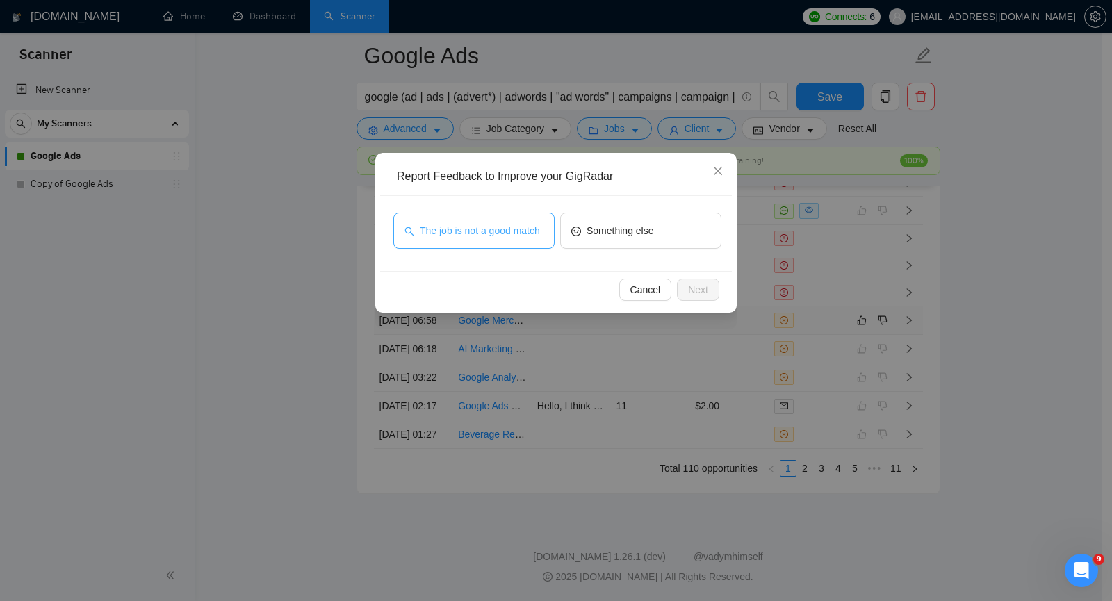
click at [494, 221] on button "The job is not a good match" at bounding box center [473, 231] width 161 height 36
click at [689, 289] on span "Next" at bounding box center [698, 289] width 20 height 15
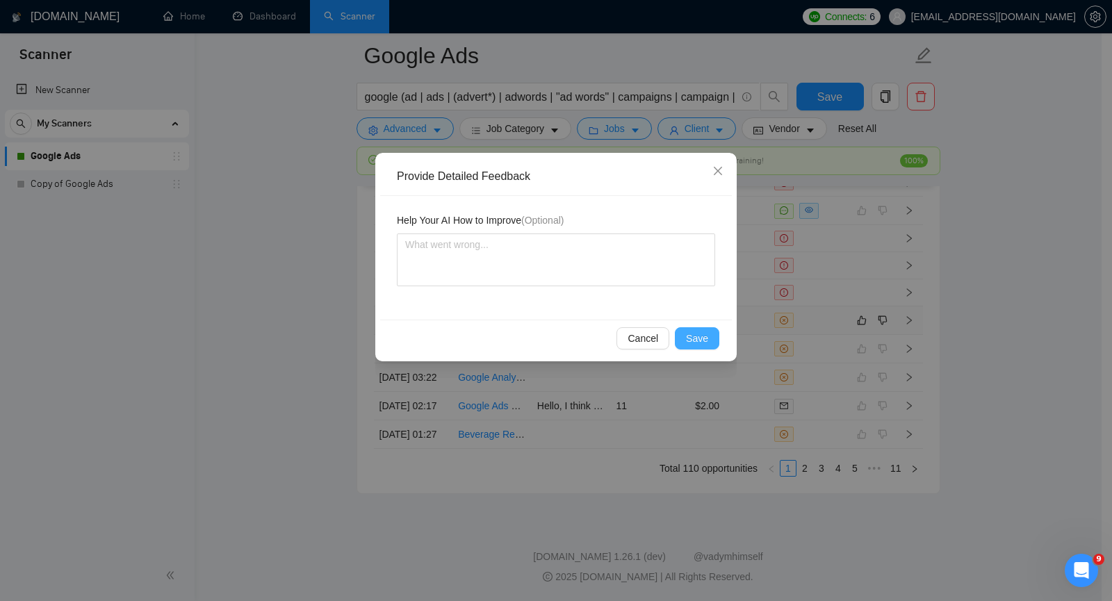
click at [711, 333] on button "Save" at bounding box center [697, 338] width 44 height 22
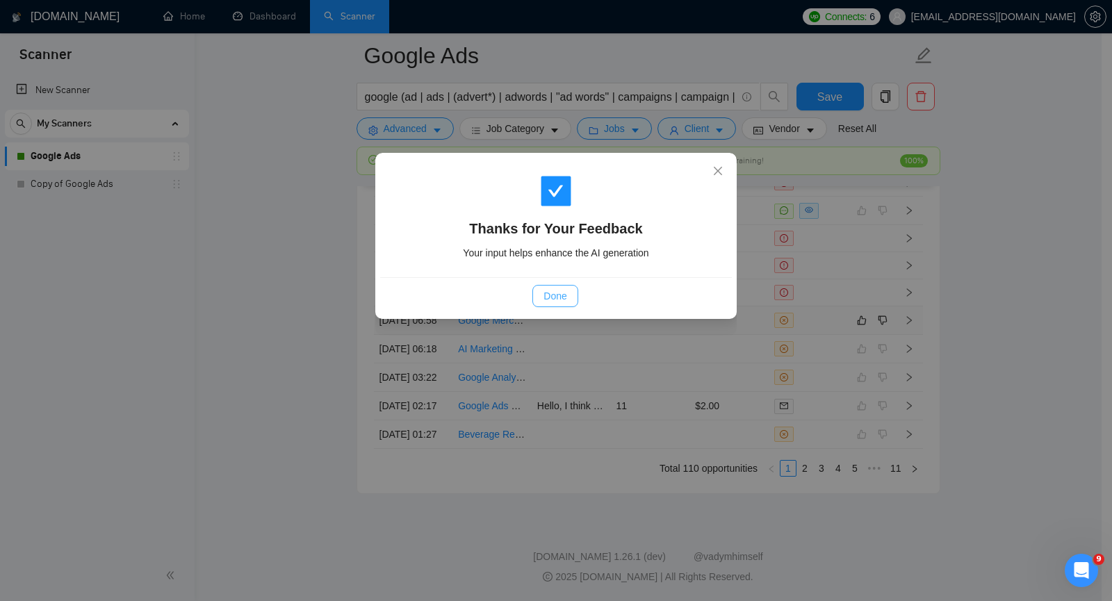
click at [568, 298] on button "Done" at bounding box center [554, 296] width 45 height 22
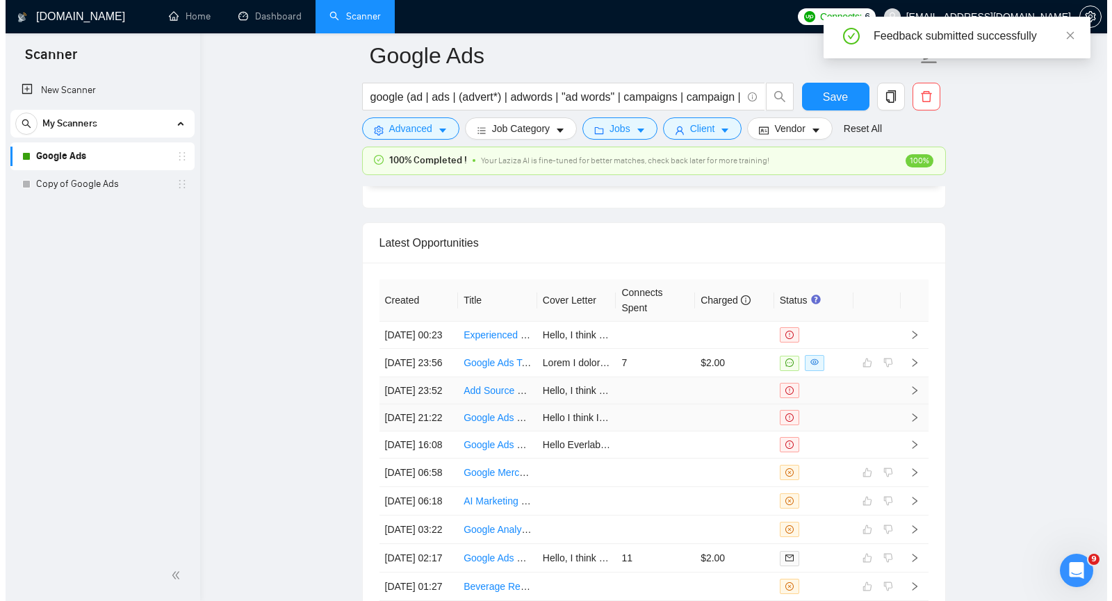
scroll to position [3425, 0]
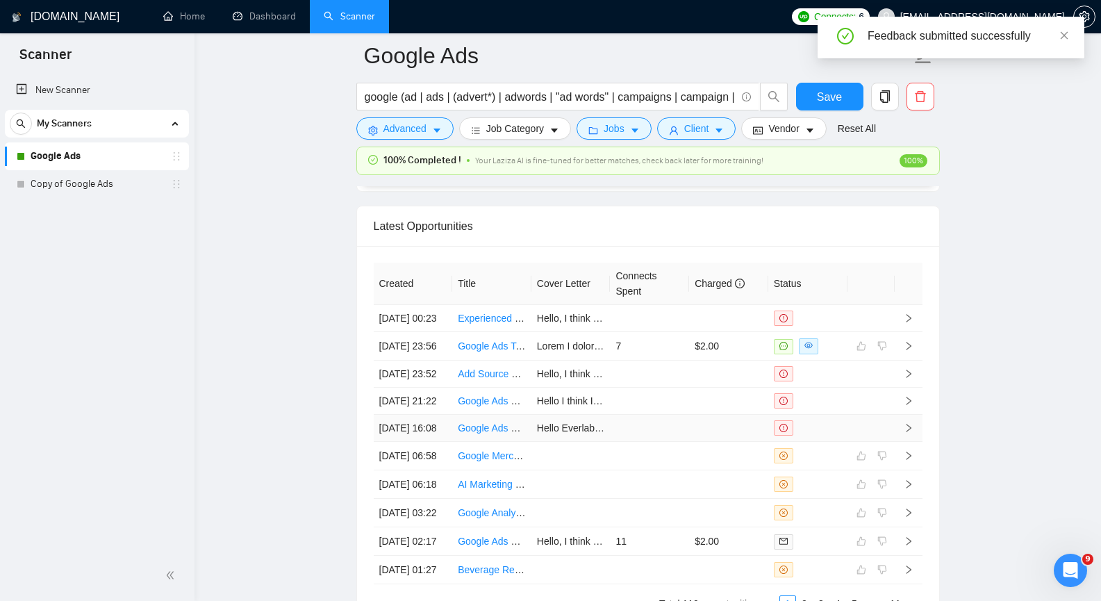
click at [911, 433] on icon "right" at bounding box center [909, 428] width 10 height 10
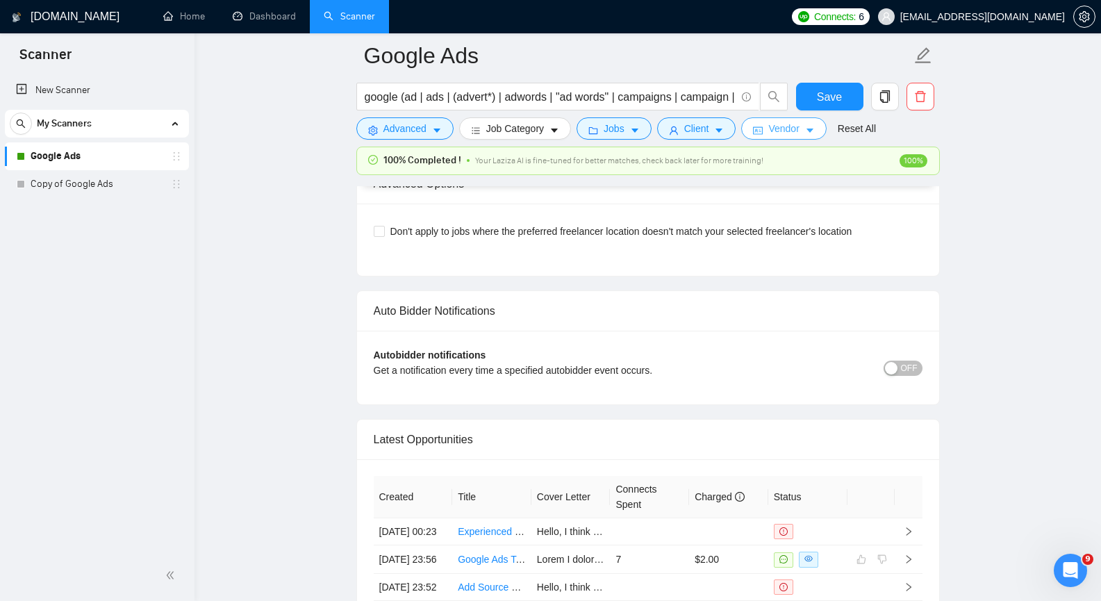
scroll to position [3147, 0]
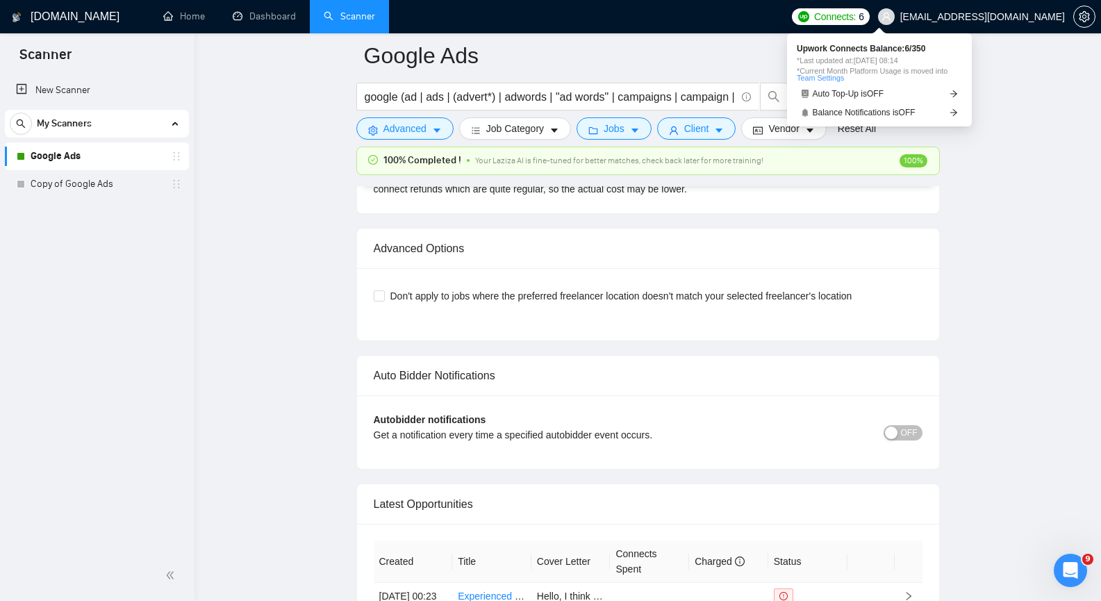
click at [856, 19] on span "Connects:" at bounding box center [835, 16] width 42 height 15
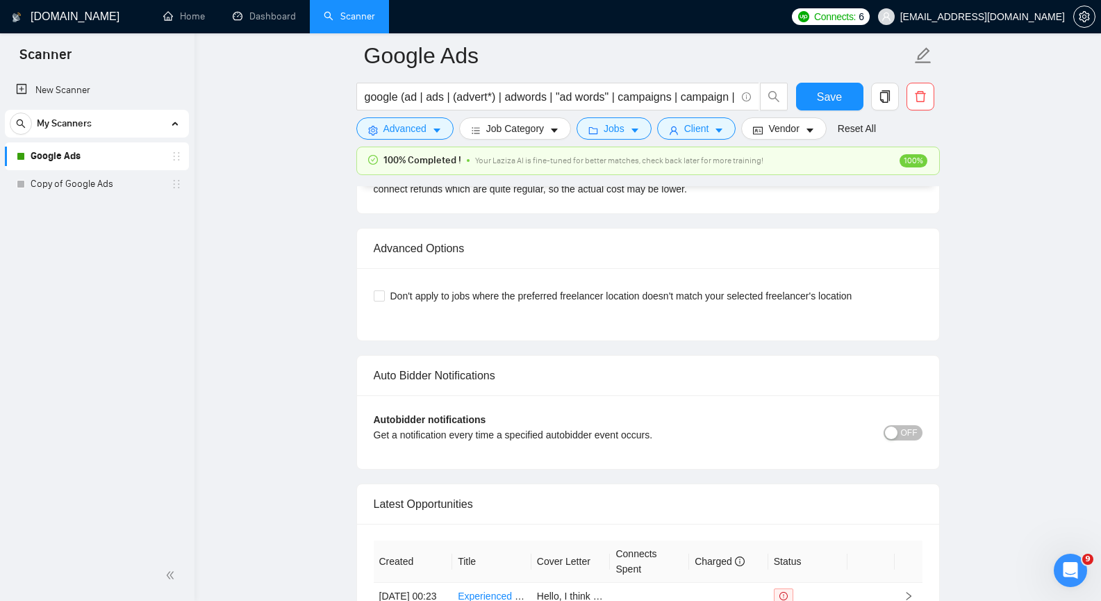
drag, startPoint x: 261, startPoint y: 143, endPoint x: 256, endPoint y: 135, distance: 8.7
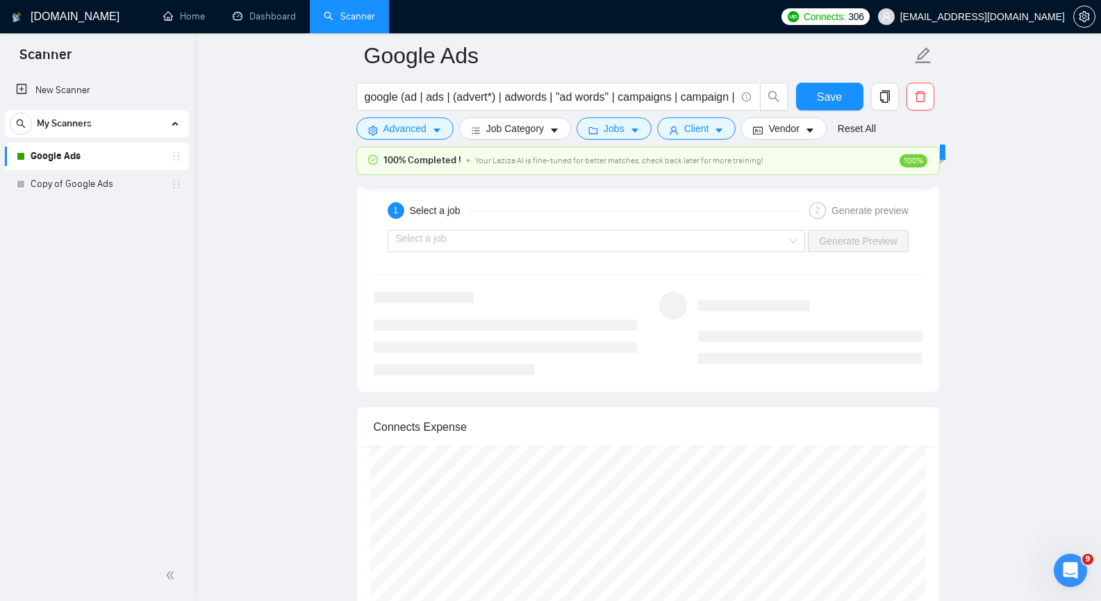
scroll to position [2615, 0]
